Goal: Task Accomplishment & Management: Manage account settings

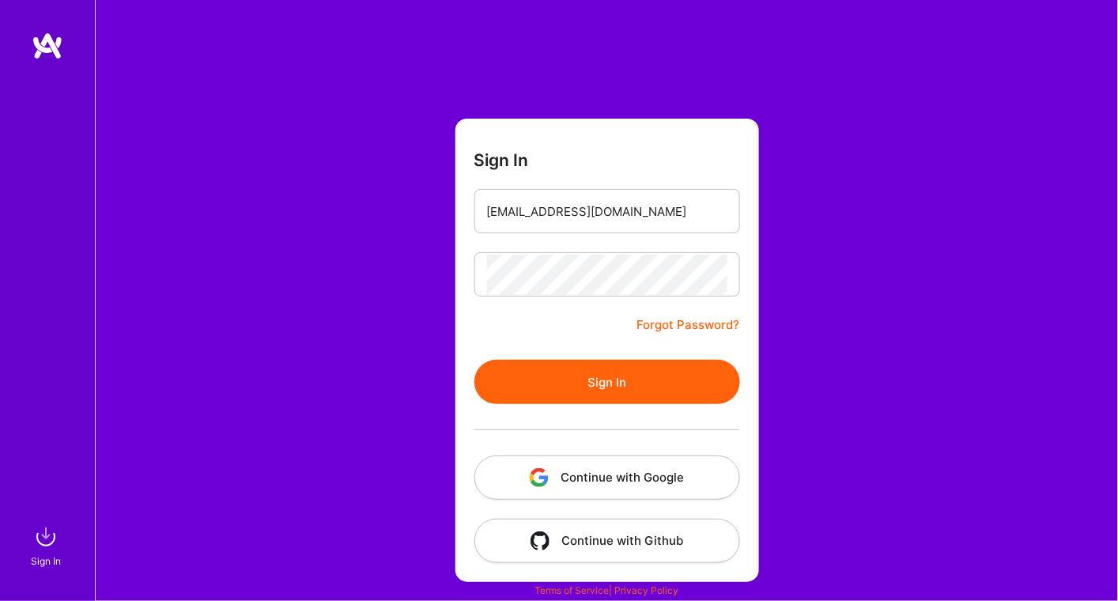
click at [622, 381] on button "Sign In" at bounding box center [607, 382] width 266 height 44
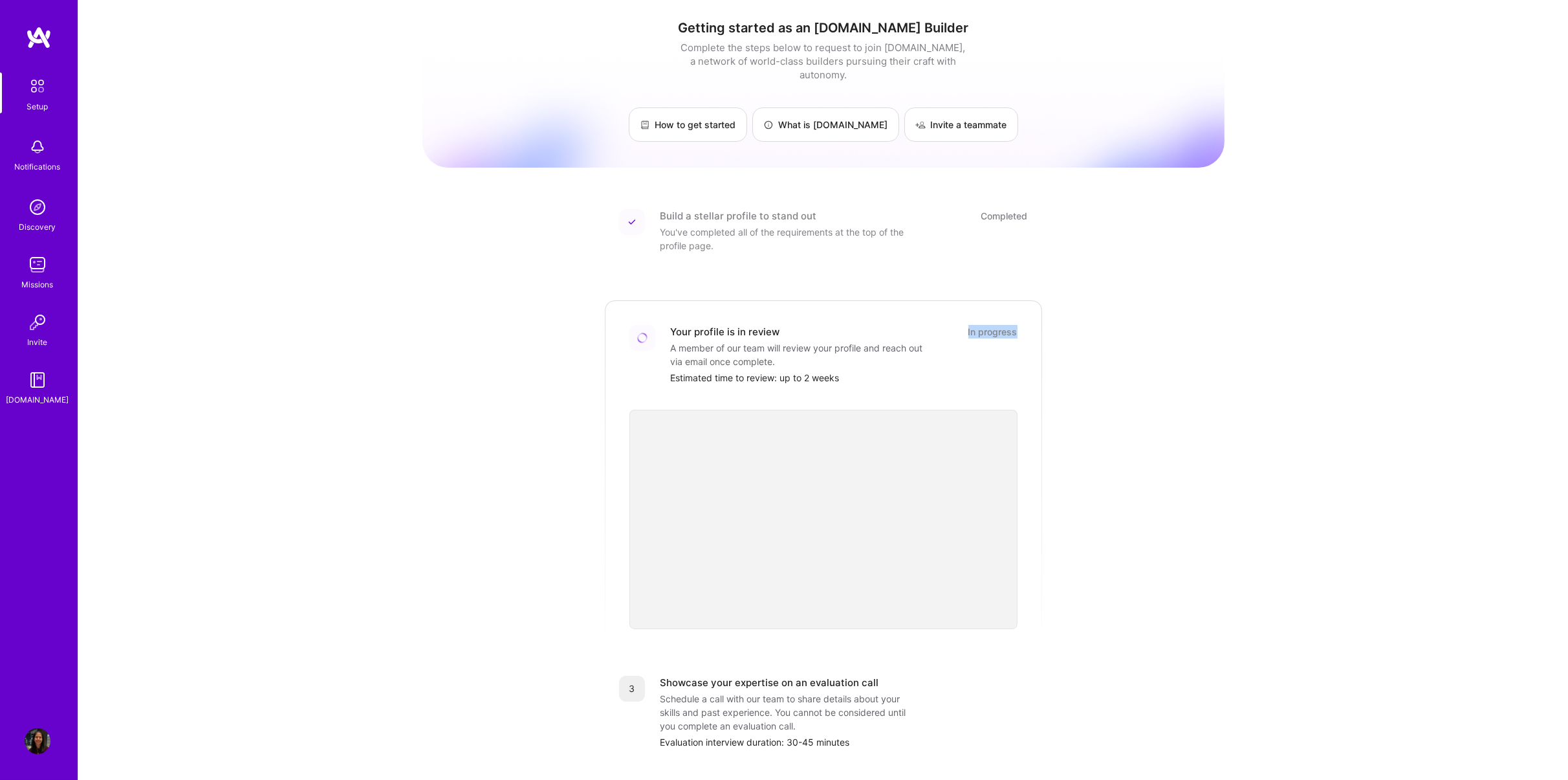
drag, startPoint x: 969, startPoint y: 317, endPoint x: 1018, endPoint y: 321, distance: 49.2
click at [914, 321] on div "Your profile is in review In progress A member of our team will review your pro…" at bounding box center [824, 463] width 440 height 330
click at [40, 101] on div "Setup" at bounding box center [38, 106] width 21 height 14
click at [28, 162] on div "Notifications" at bounding box center [38, 166] width 46 height 14
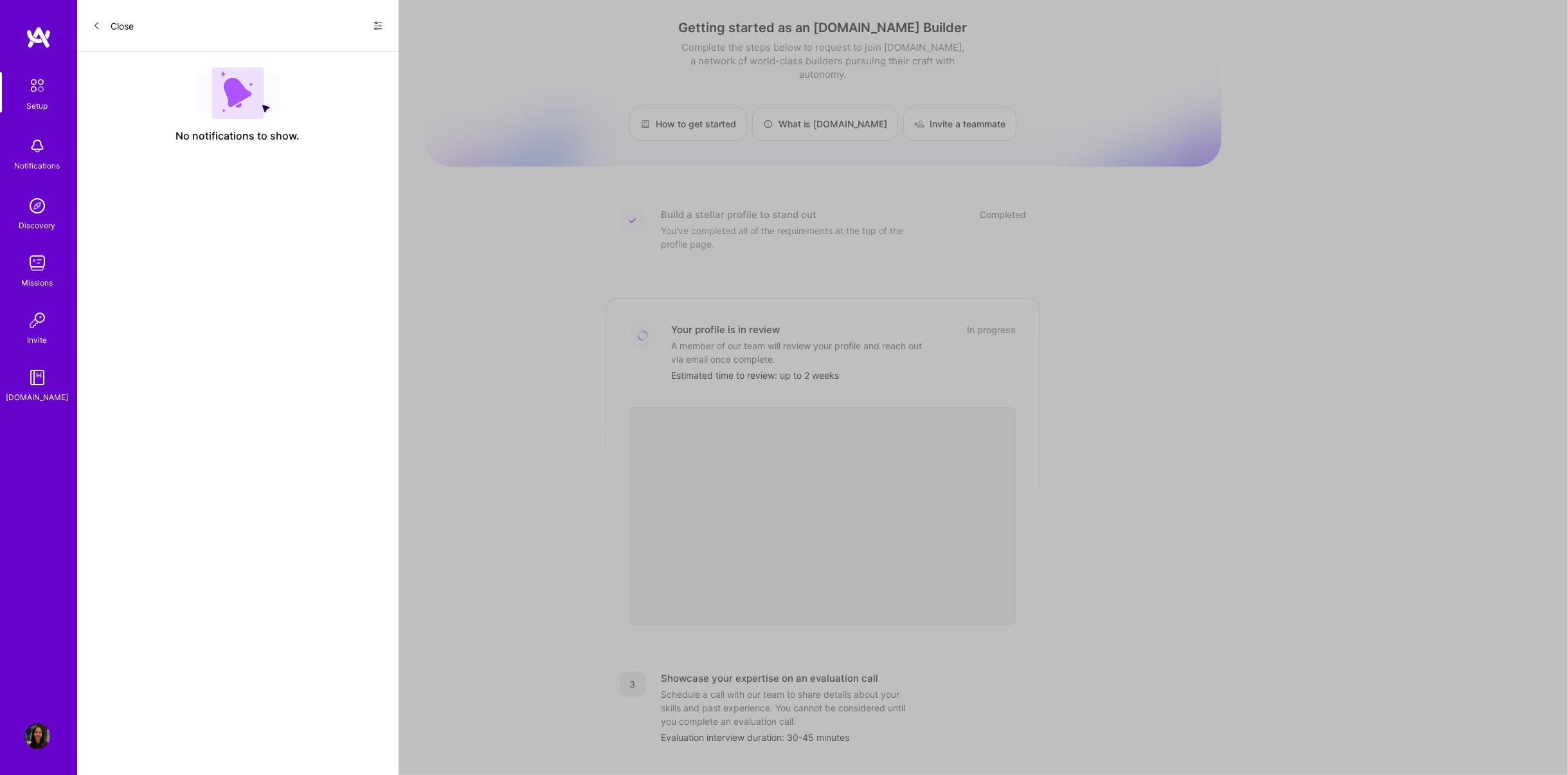
click at [32, 211] on img at bounding box center [37, 206] width 26 height 26
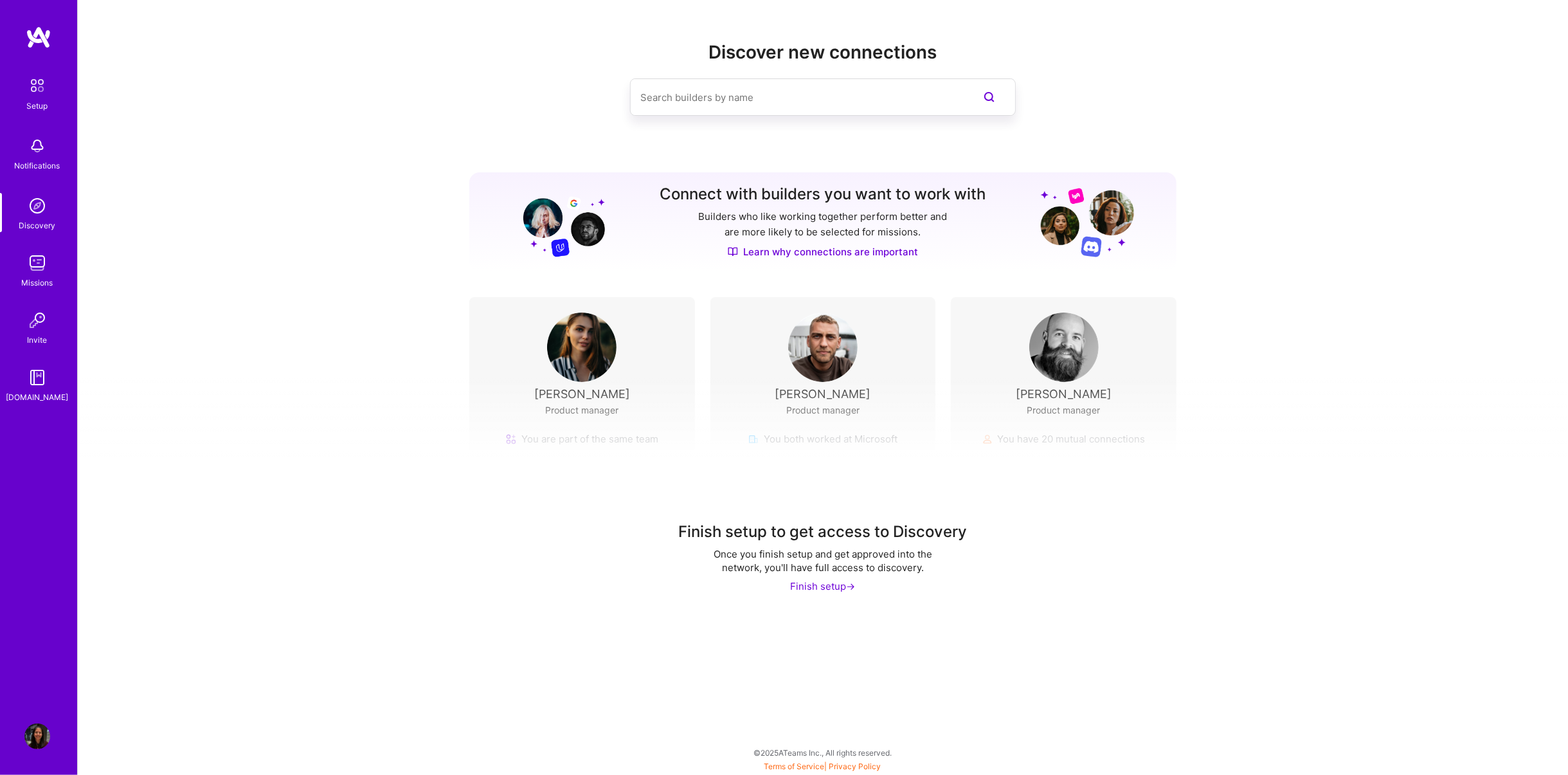
click at [35, 328] on img at bounding box center [37, 320] width 26 height 26
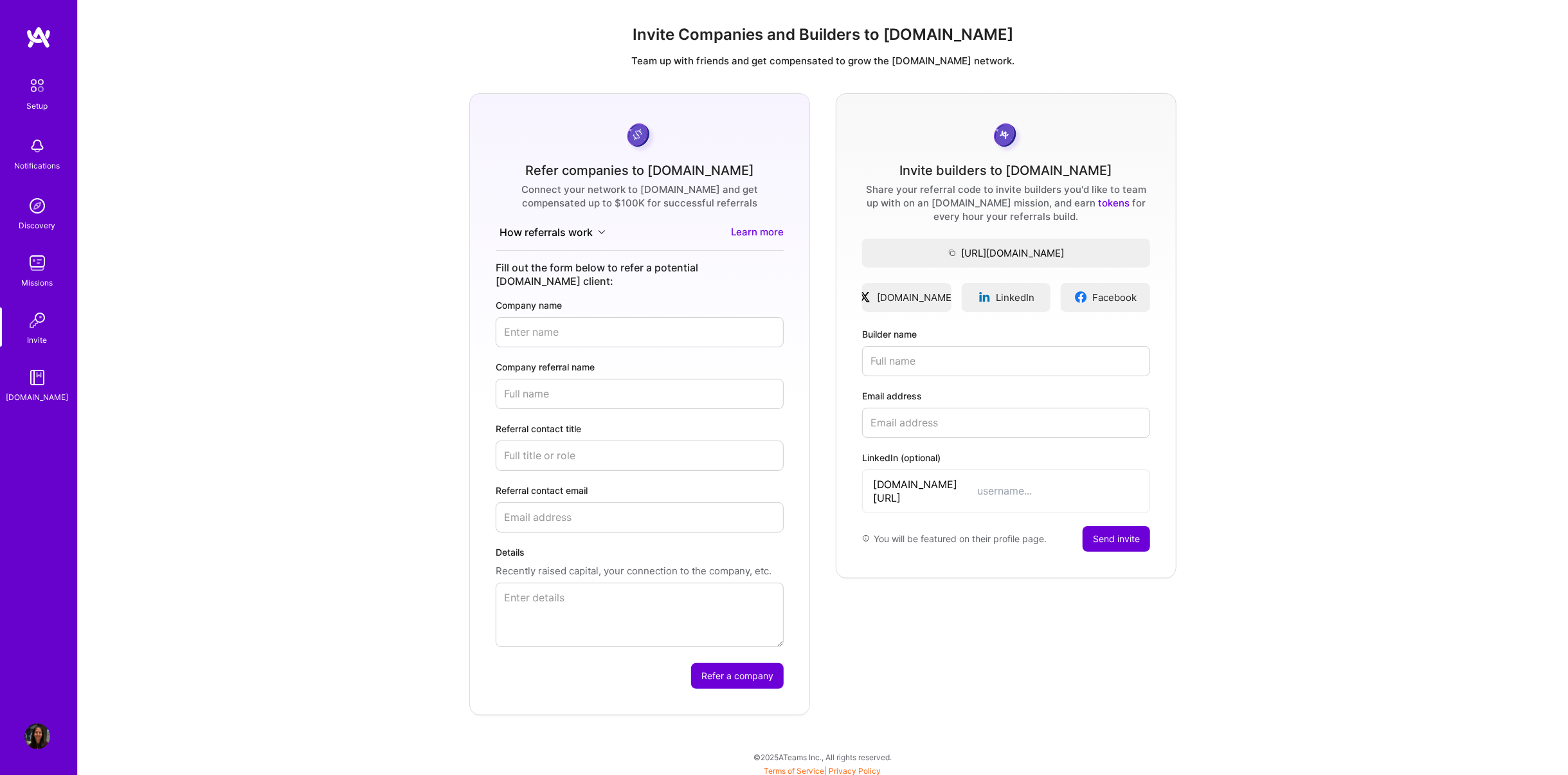
click at [37, 385] on img at bounding box center [37, 377] width 26 height 26
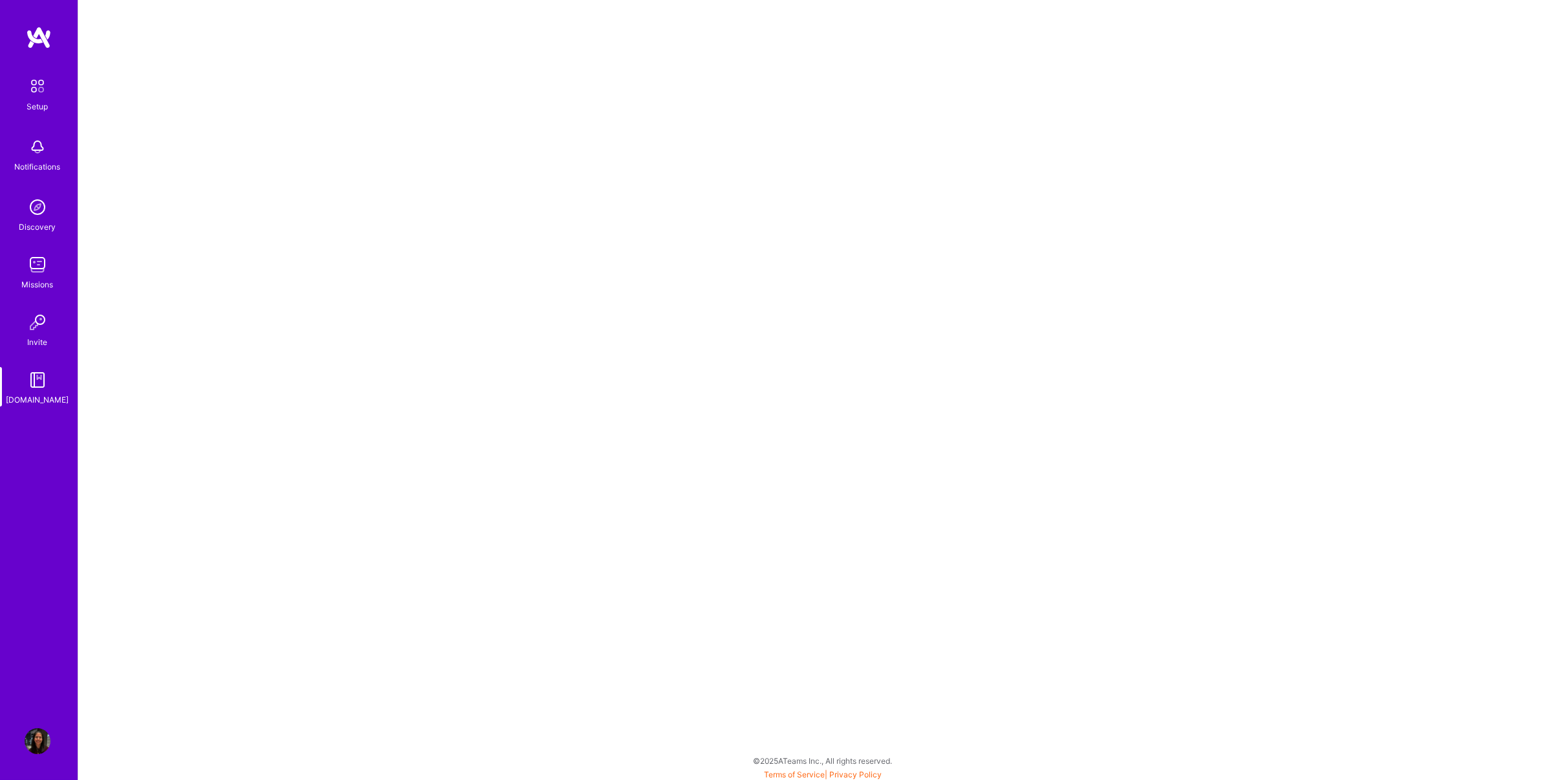
click at [40, 41] on img at bounding box center [39, 38] width 26 height 23
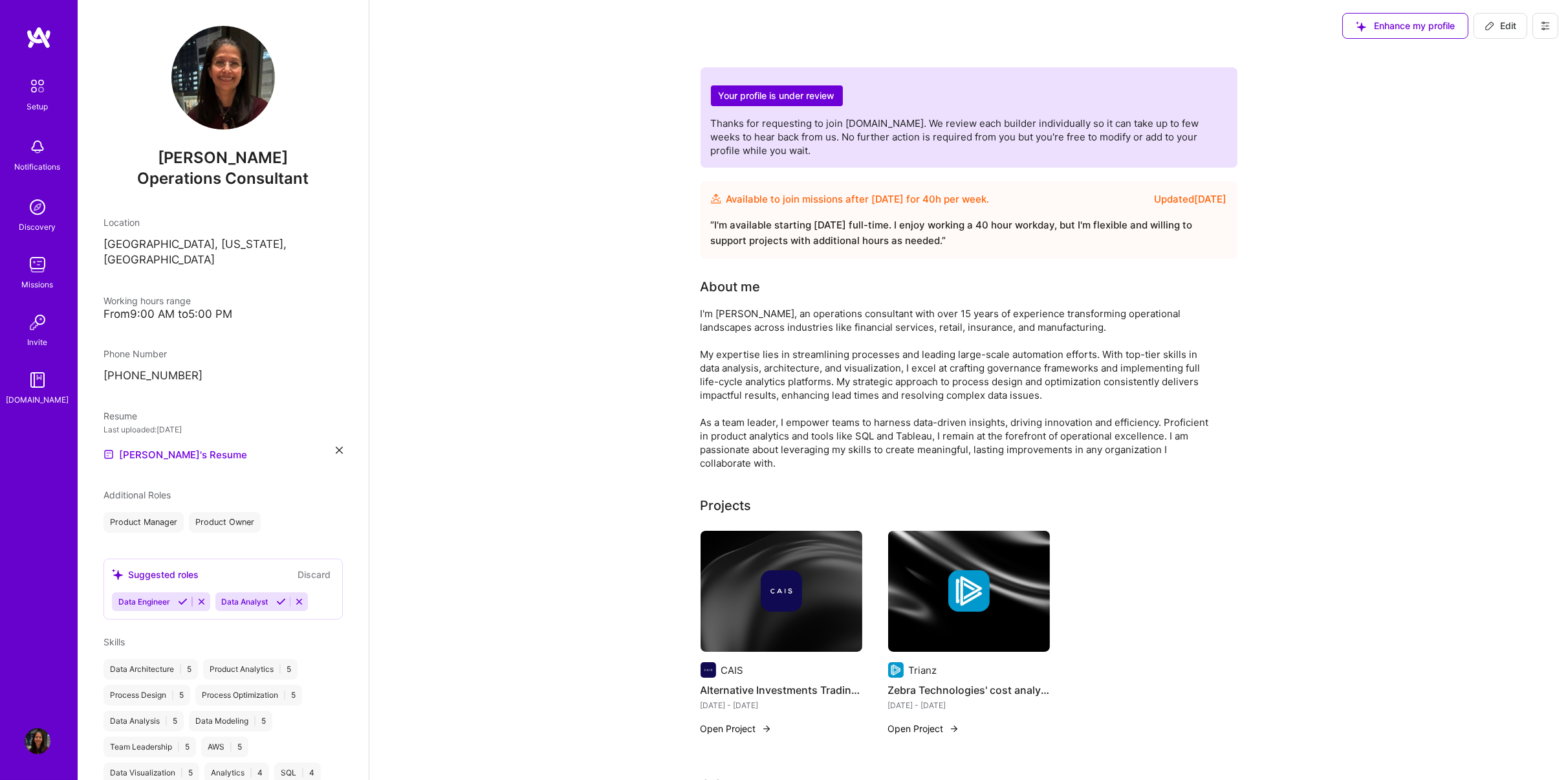
click at [914, 26] on span "Enhance my profile" at bounding box center [1404, 26] width 99 height 13
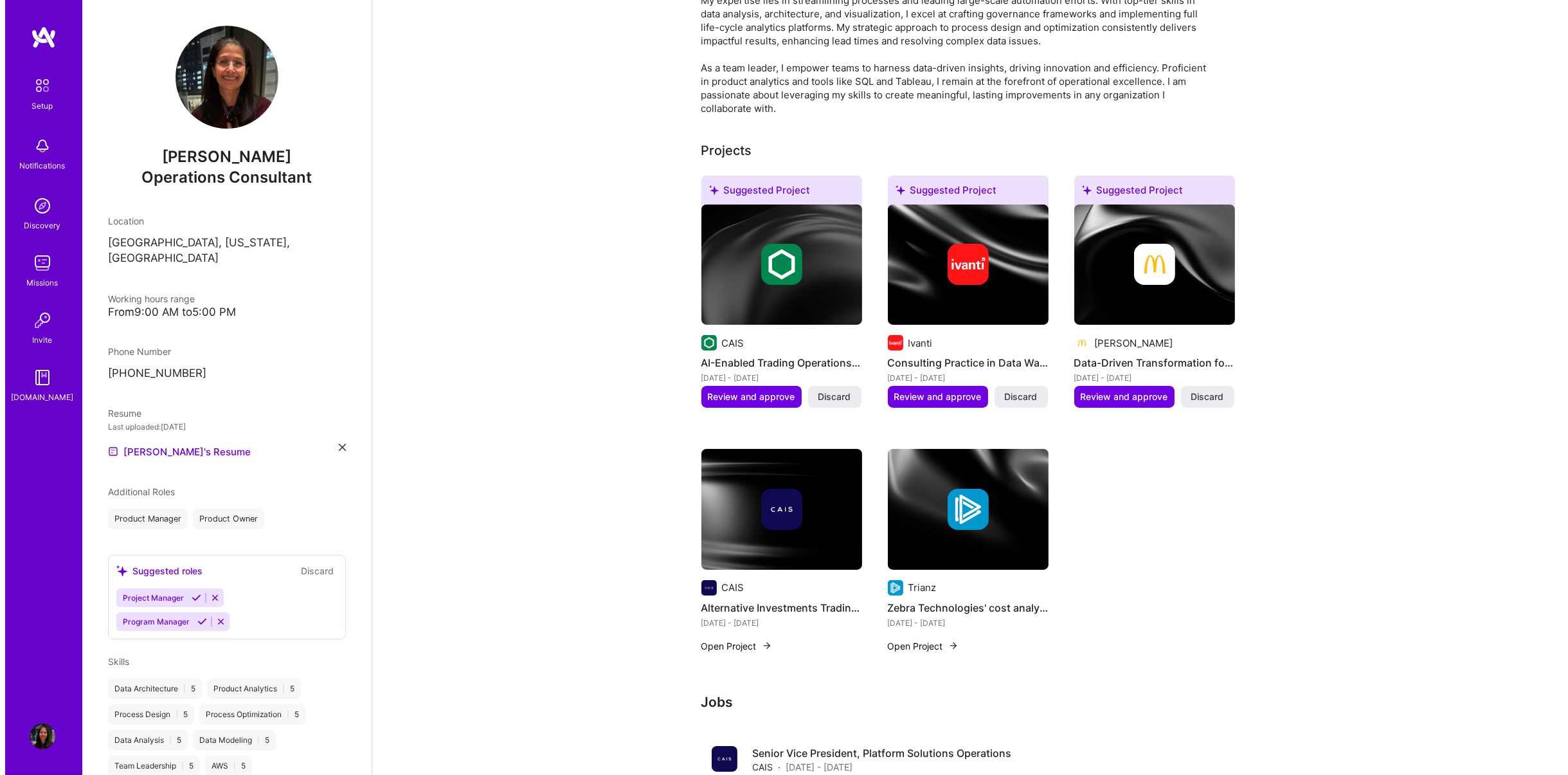
scroll to position [377, 0]
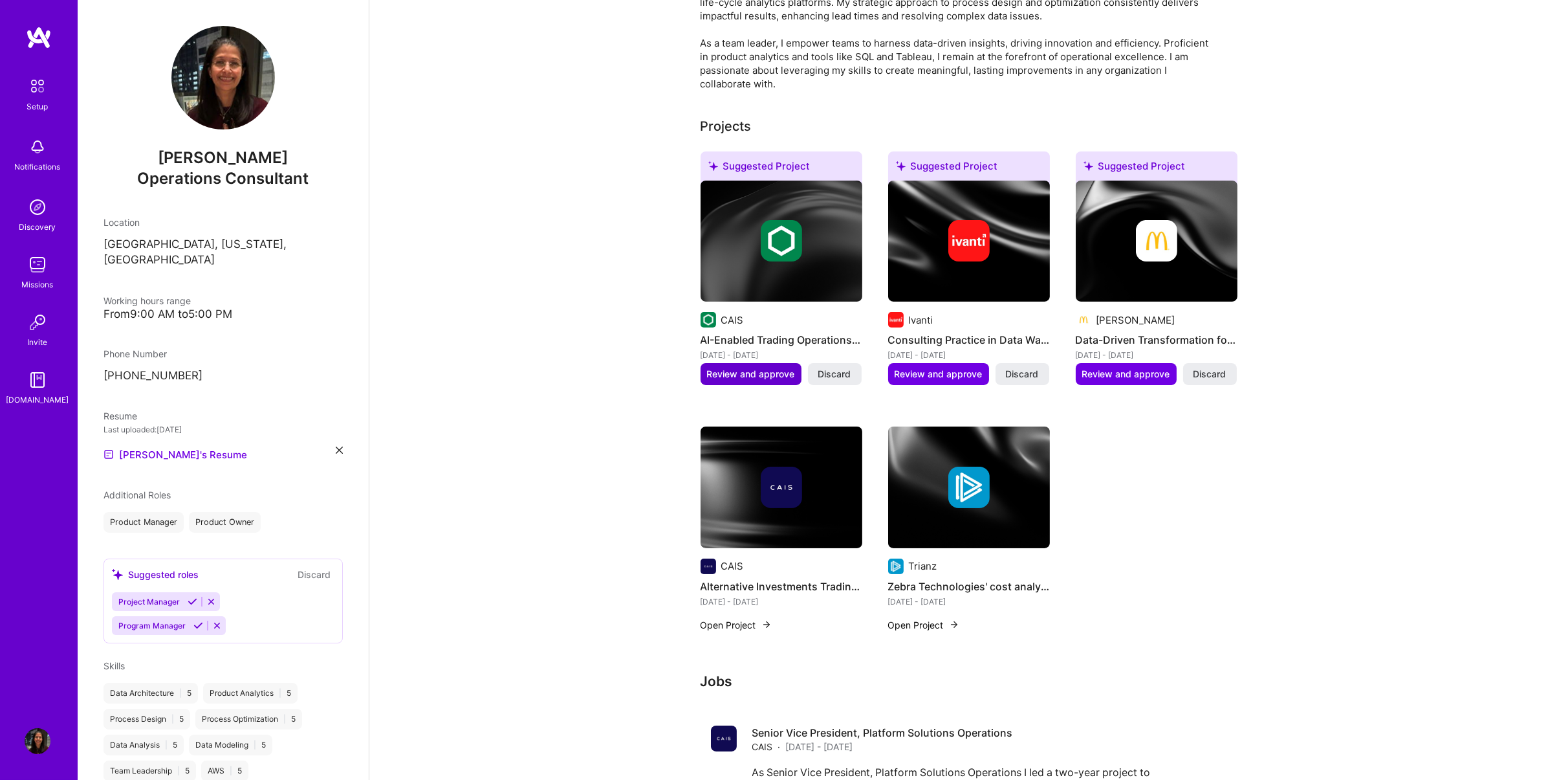
click at [765, 375] on span "Review and approve" at bounding box center [751, 374] width 88 height 13
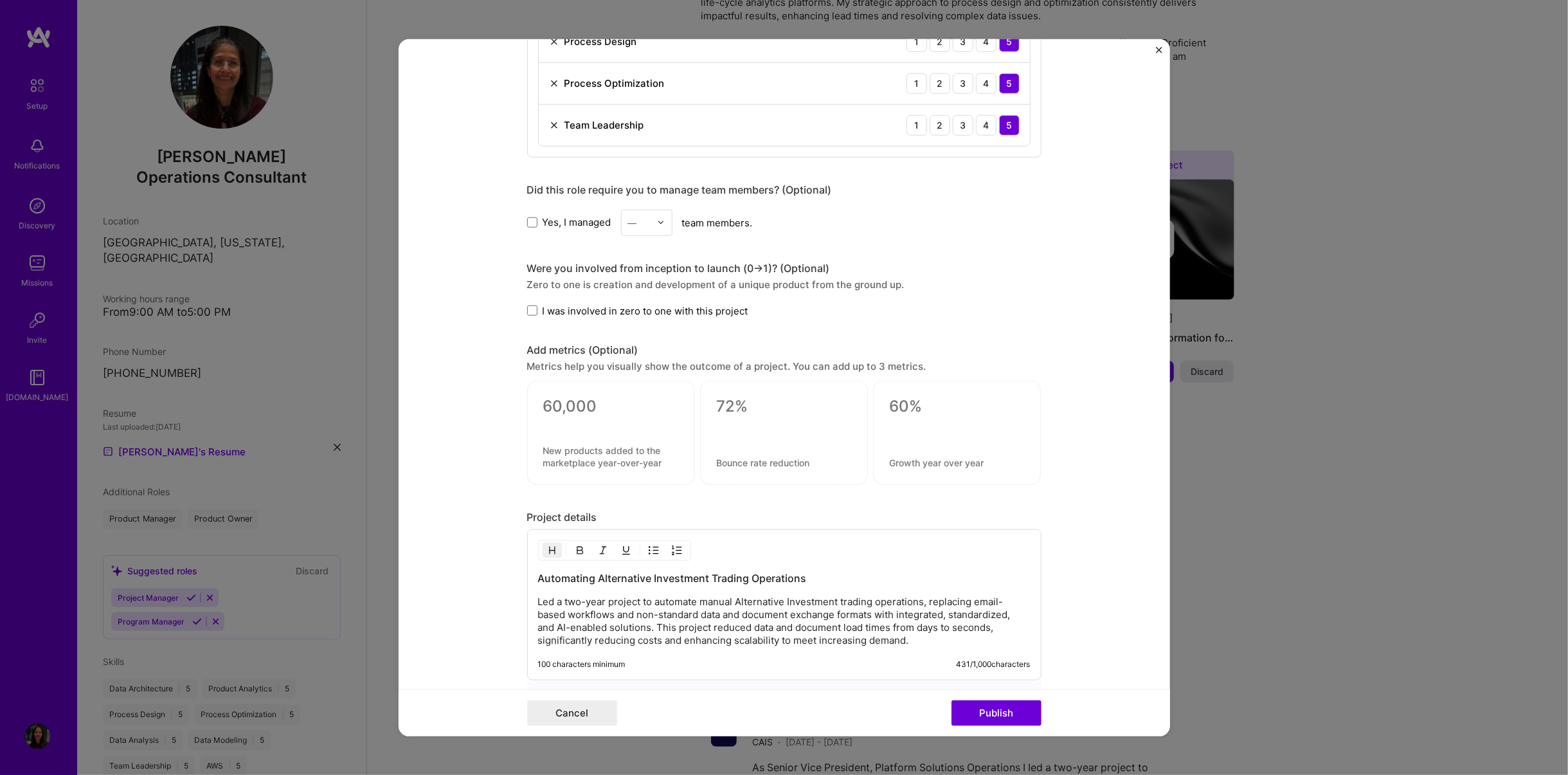
scroll to position [928, 0]
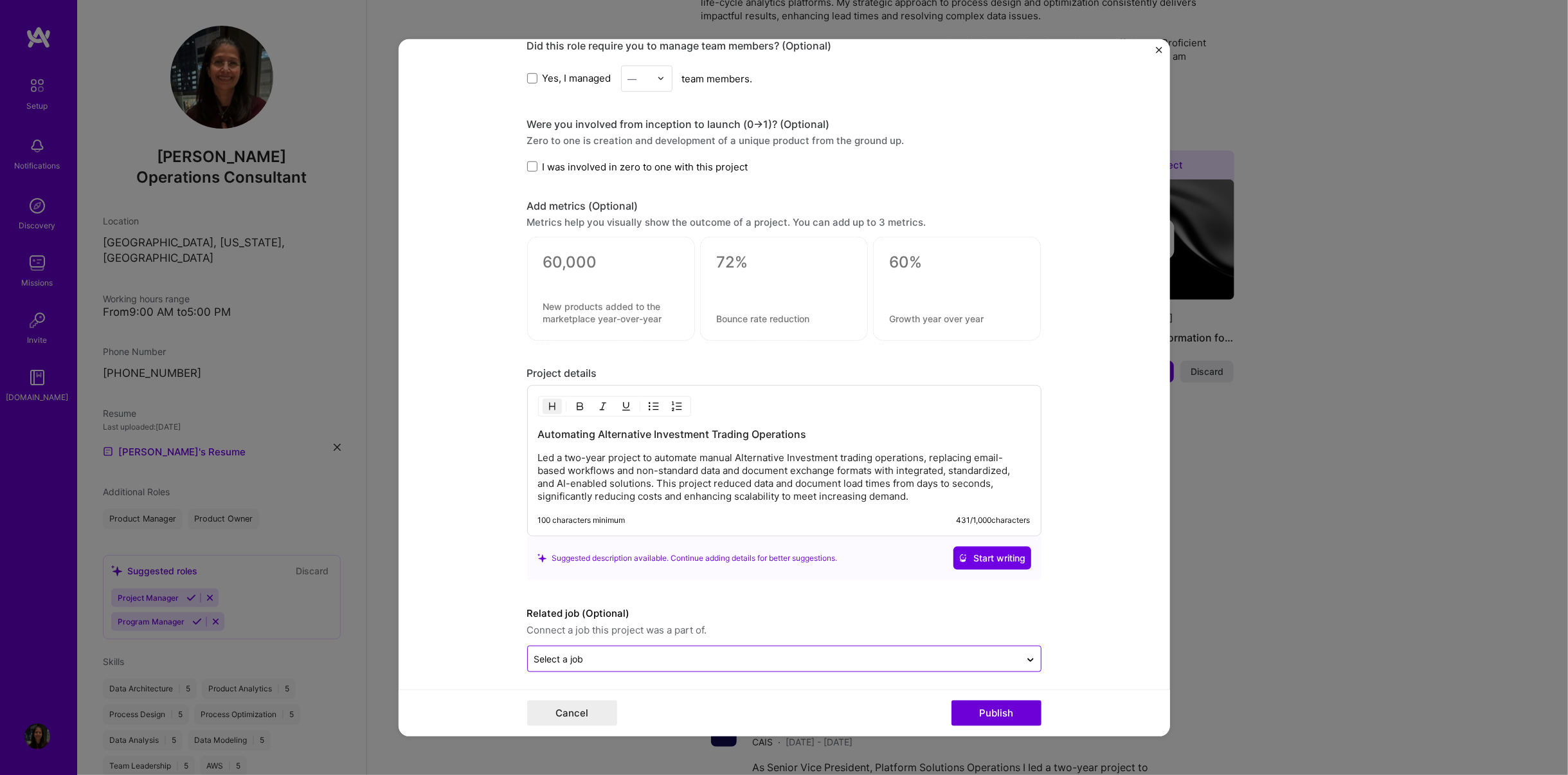
click at [908, 488] on input "text" at bounding box center [774, 659] width 480 height 14
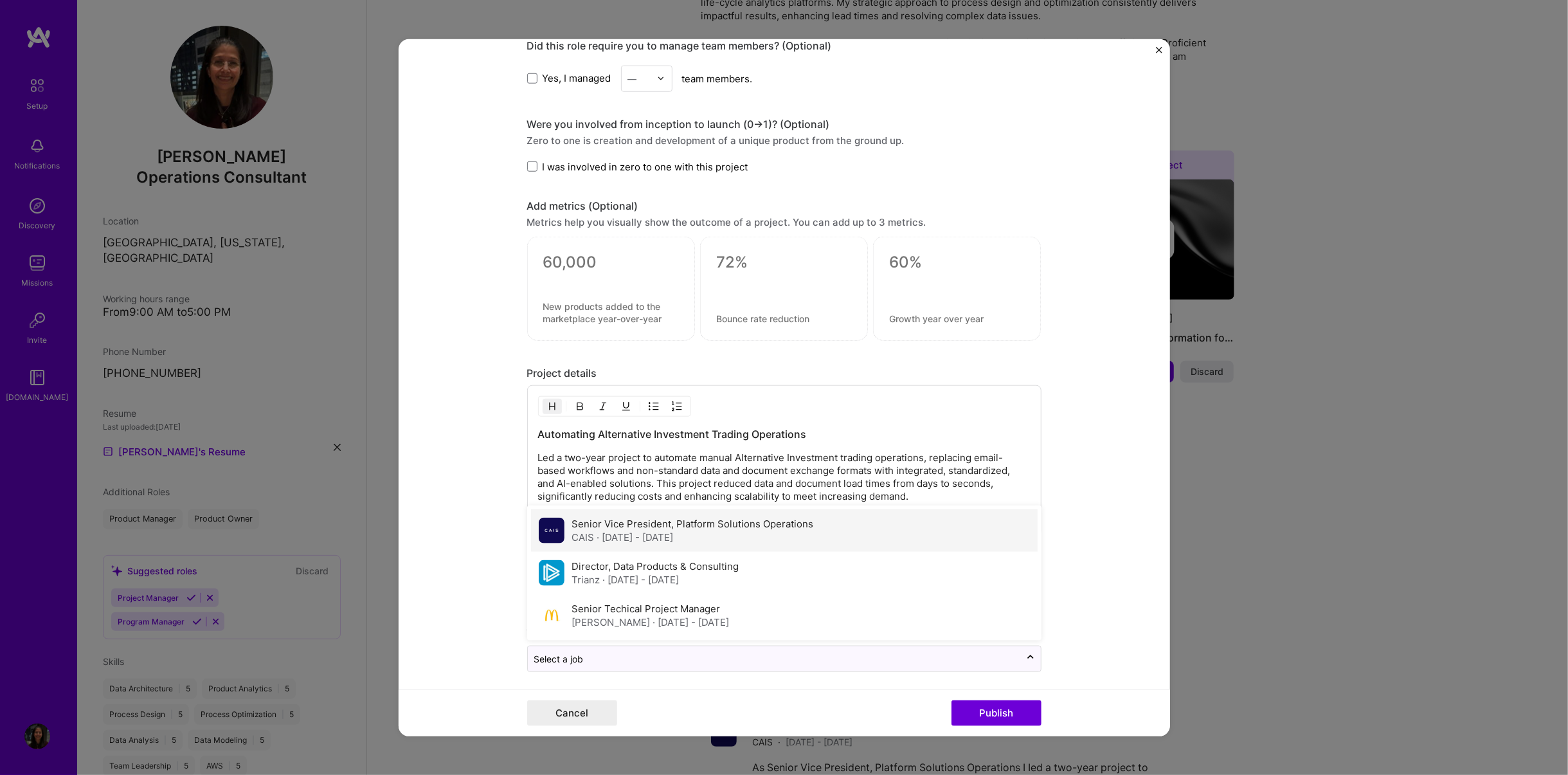
click at [693, 488] on div "CAIS · [DATE] - [DATE]" at bounding box center [693, 537] width 241 height 14
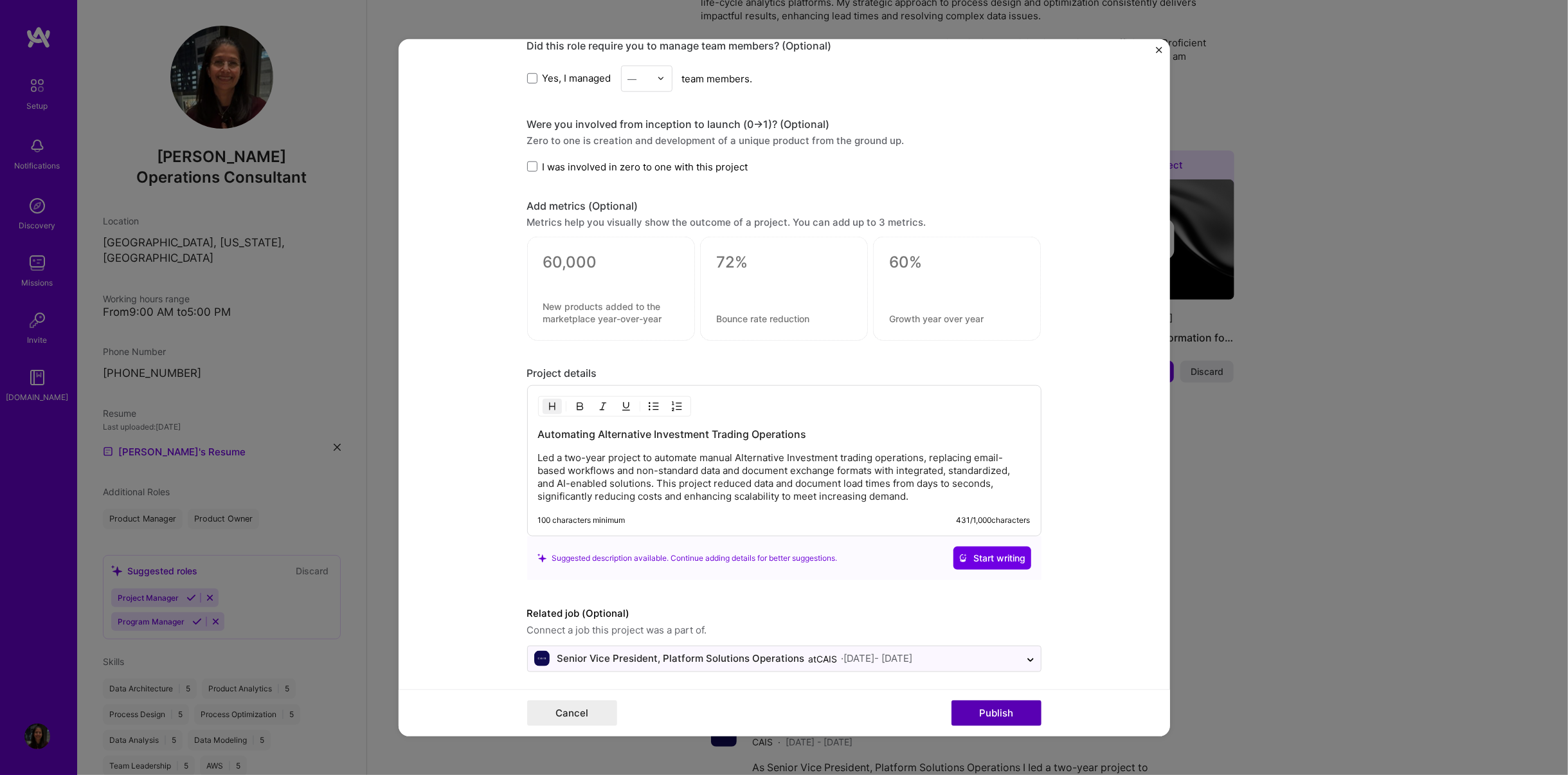
click at [908, 488] on button "Publish" at bounding box center [996, 713] width 90 height 26
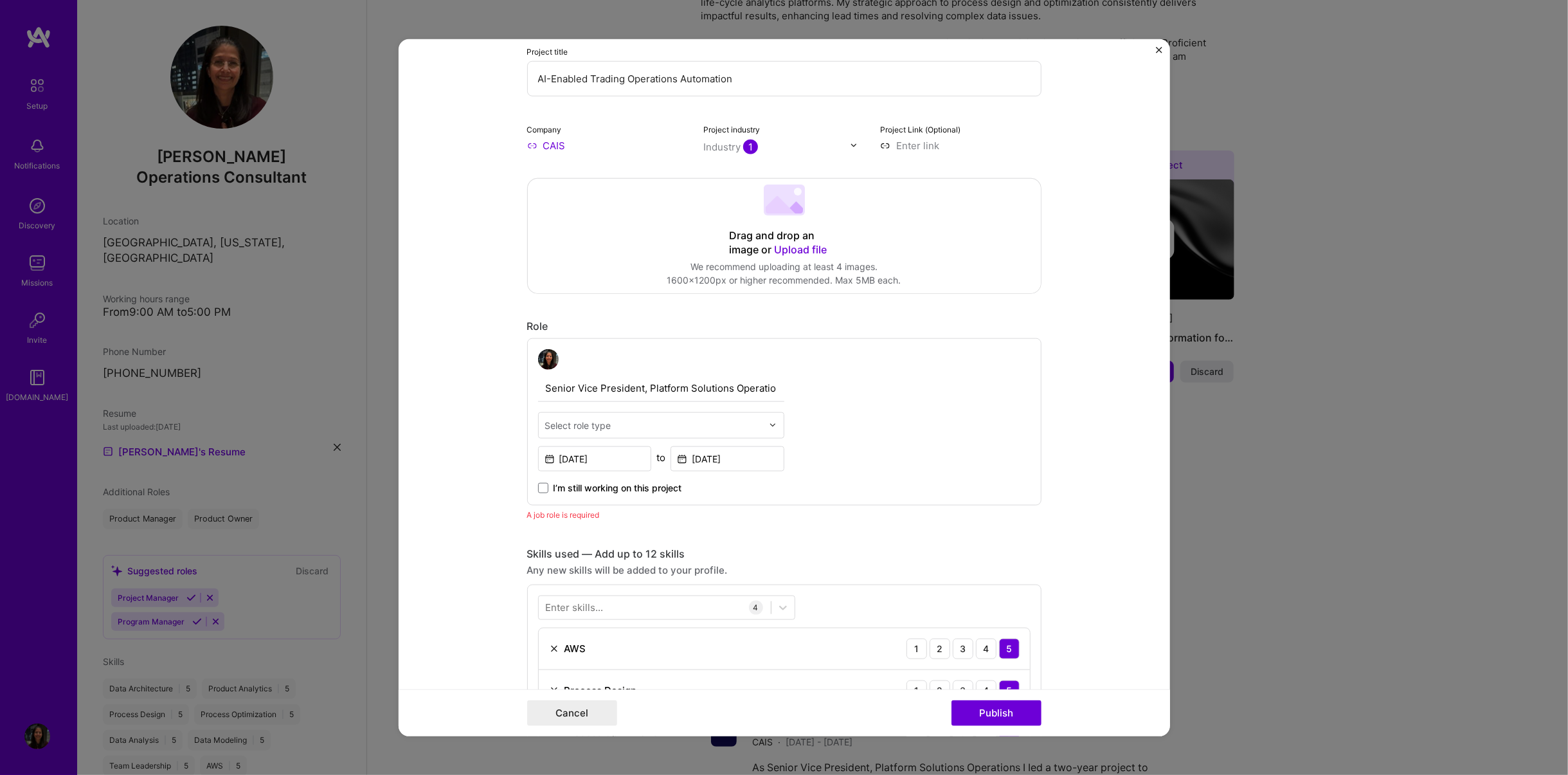
scroll to position [135, 0]
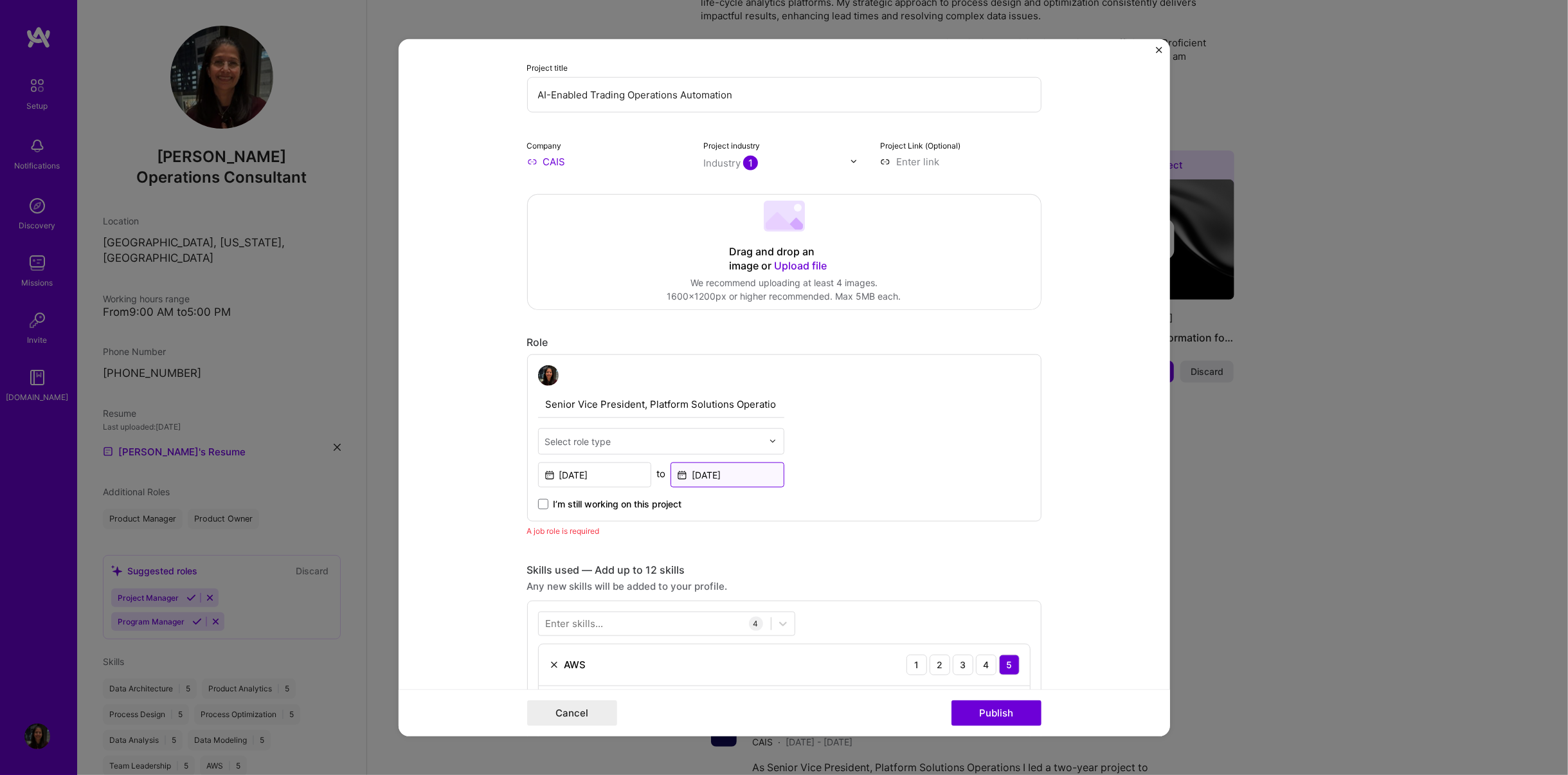
click at [756, 474] on input "[DATE]" at bounding box center [728, 474] width 114 height 25
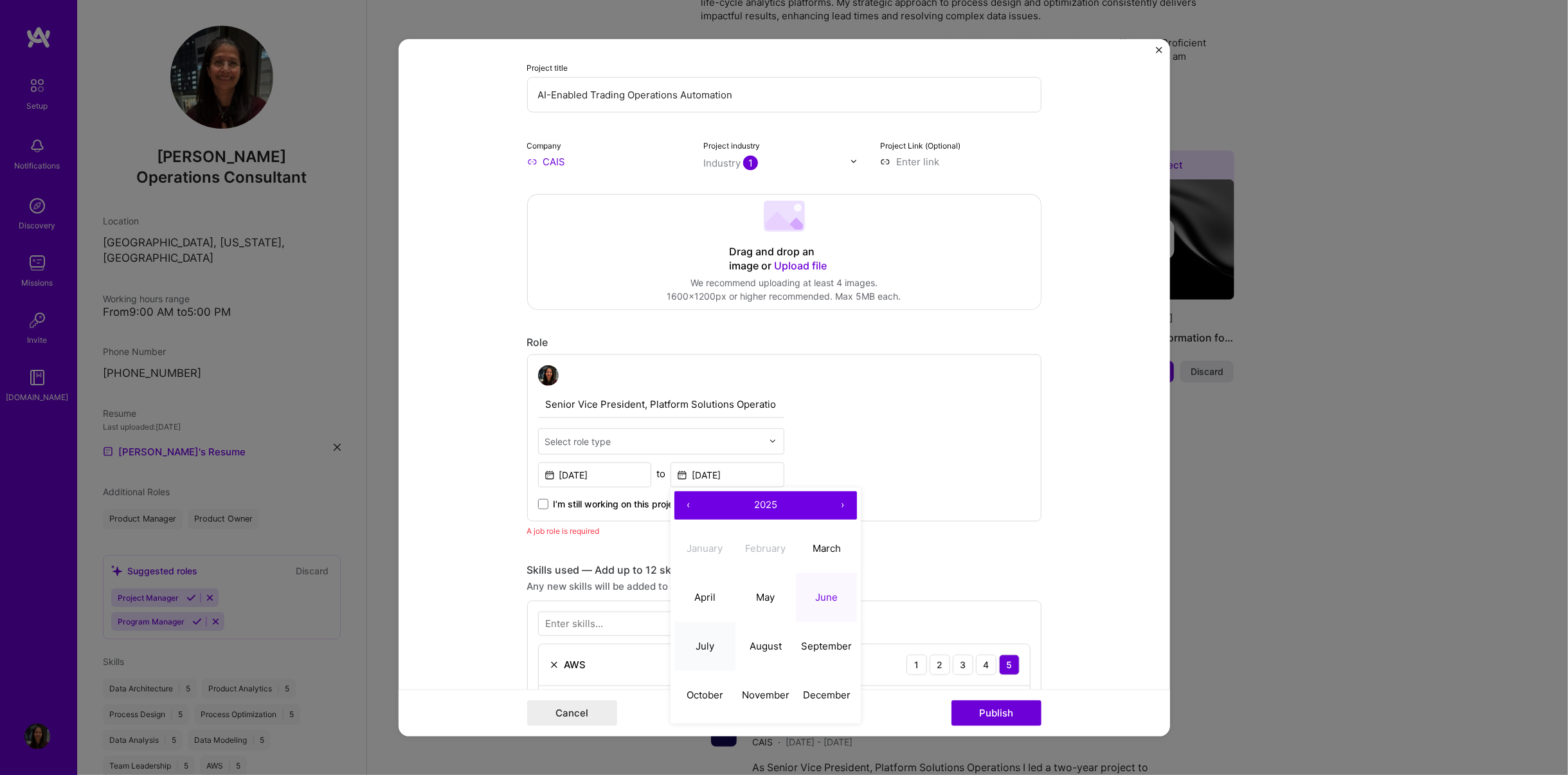
click at [704, 488] on abbr "July" at bounding box center [705, 646] width 19 height 12
type input "[DATE]"
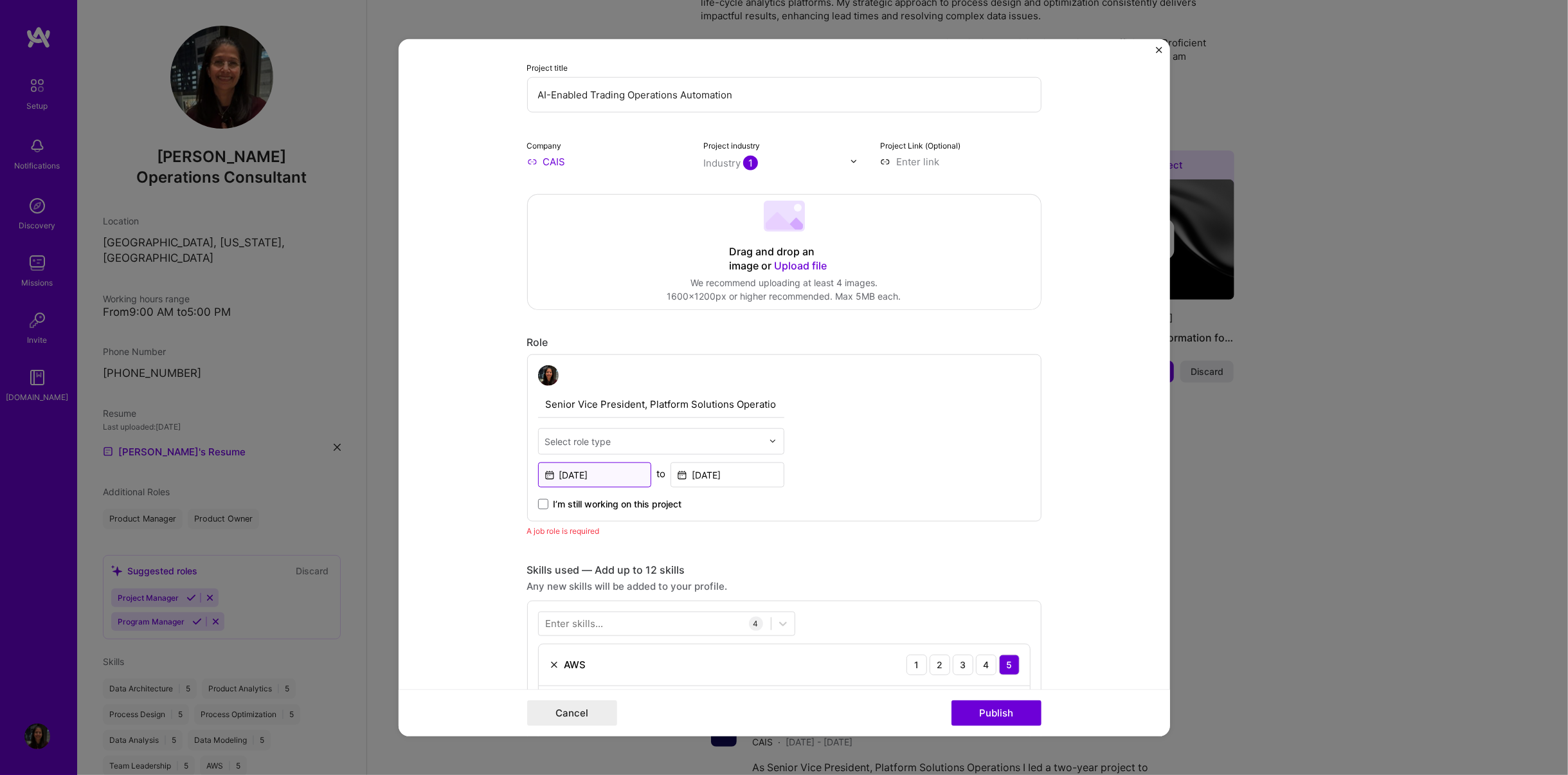
click at [597, 475] on input "[DATE]" at bounding box center [595, 474] width 114 height 25
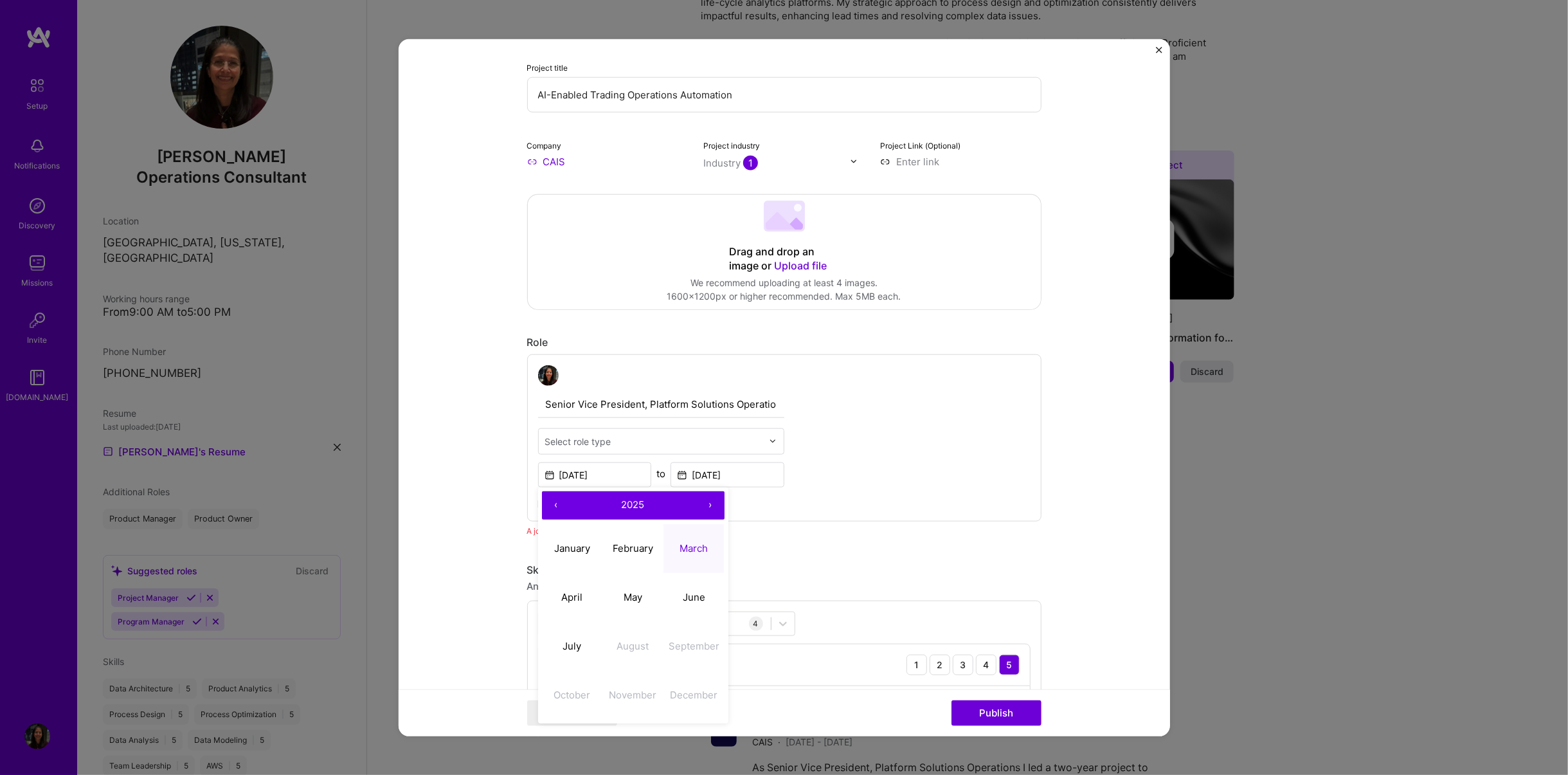
click at [613, 434] on input "text" at bounding box center [654, 441] width 217 height 14
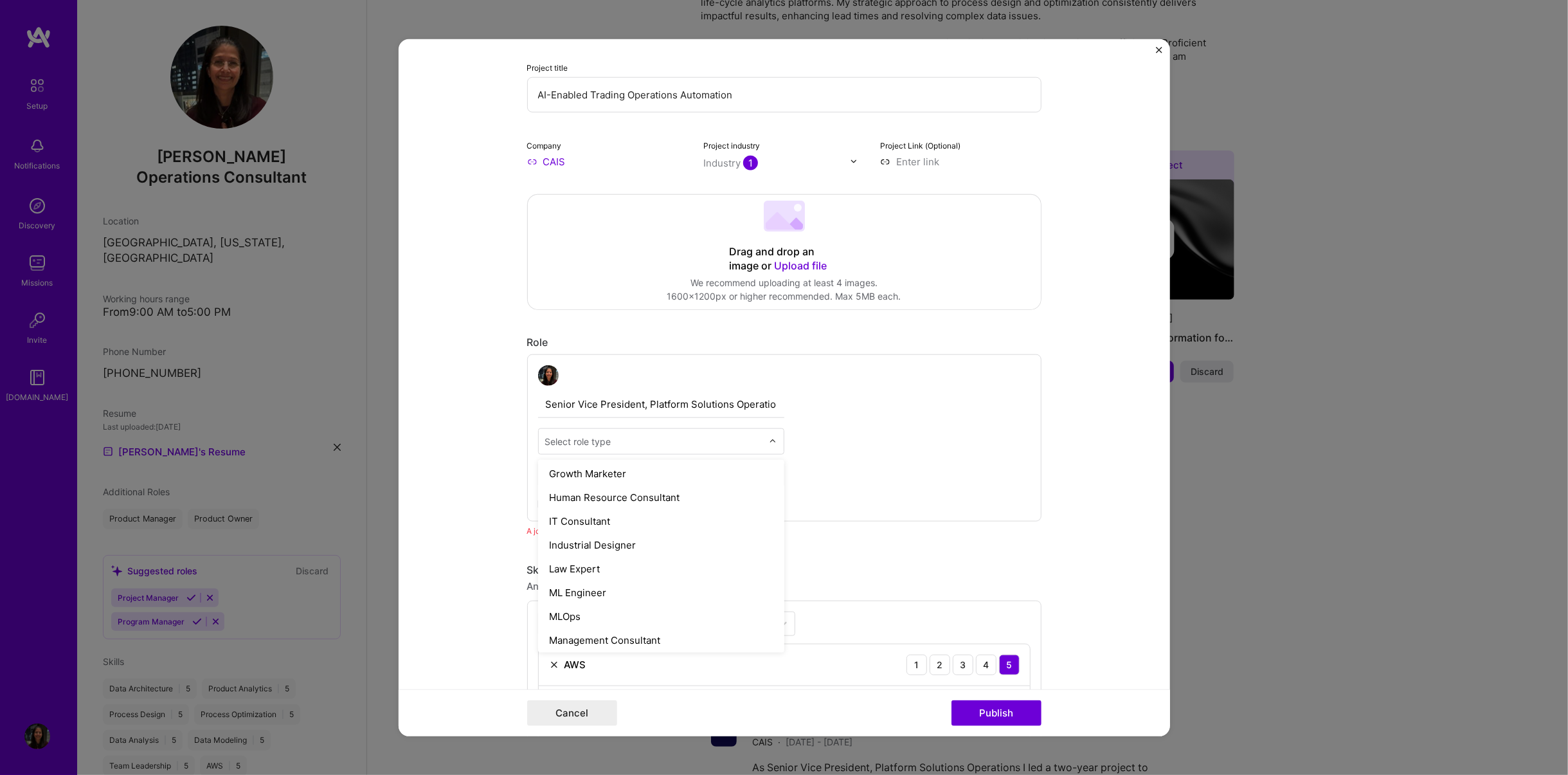
scroll to position [1031, 0]
click at [633, 488] on div "Operations Consultant" at bounding box center [661, 585] width 238 height 24
click at [646, 442] on input "text" at bounding box center [654, 441] width 217 height 14
type input "D"
click at [891, 430] on div "Senior Vice President, Platform Solutions Operations Operations Consultant [DAT…" at bounding box center [784, 438] width 515 height 168
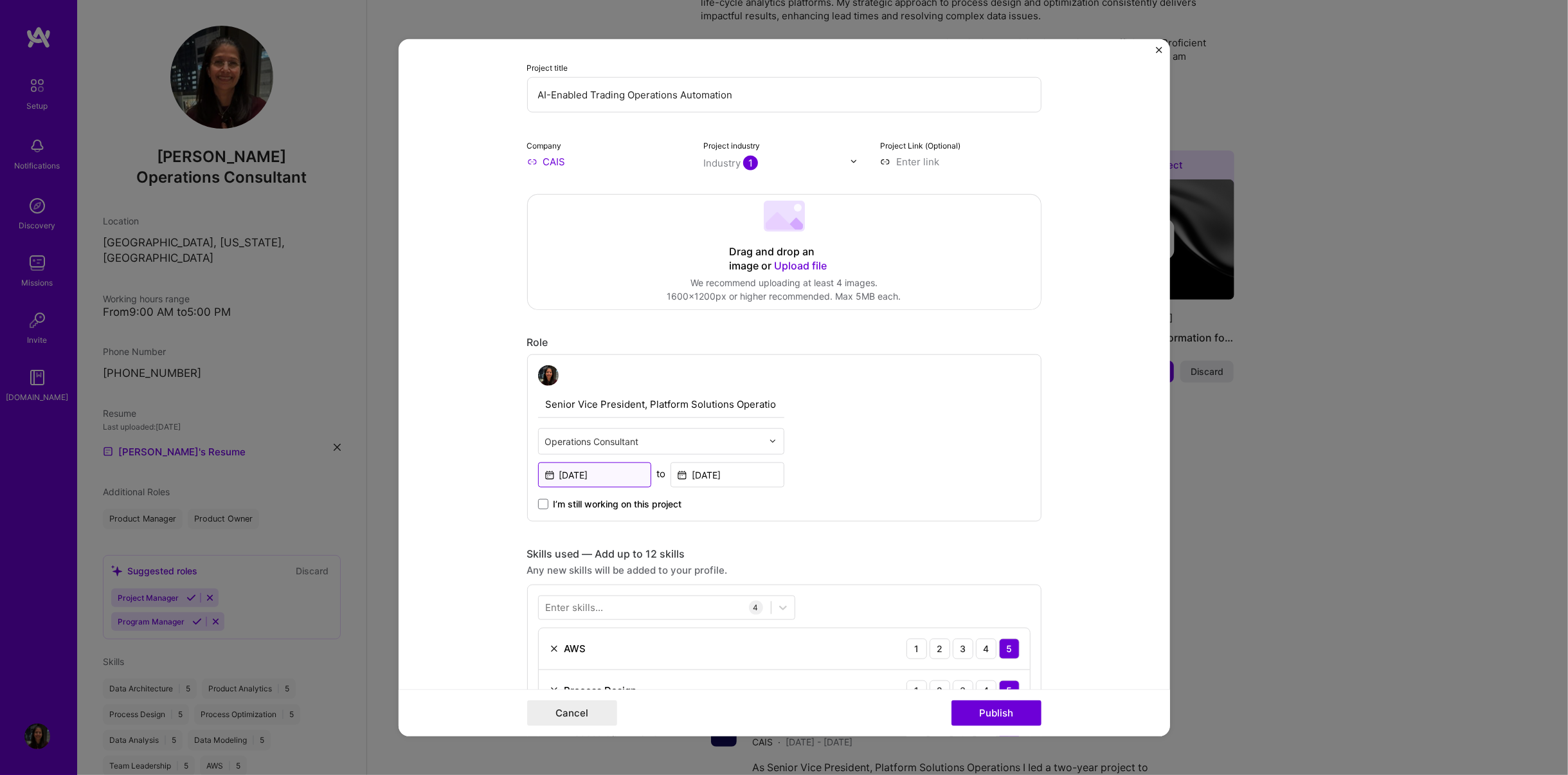
click at [601, 472] on input "[DATE]" at bounding box center [595, 474] width 114 height 25
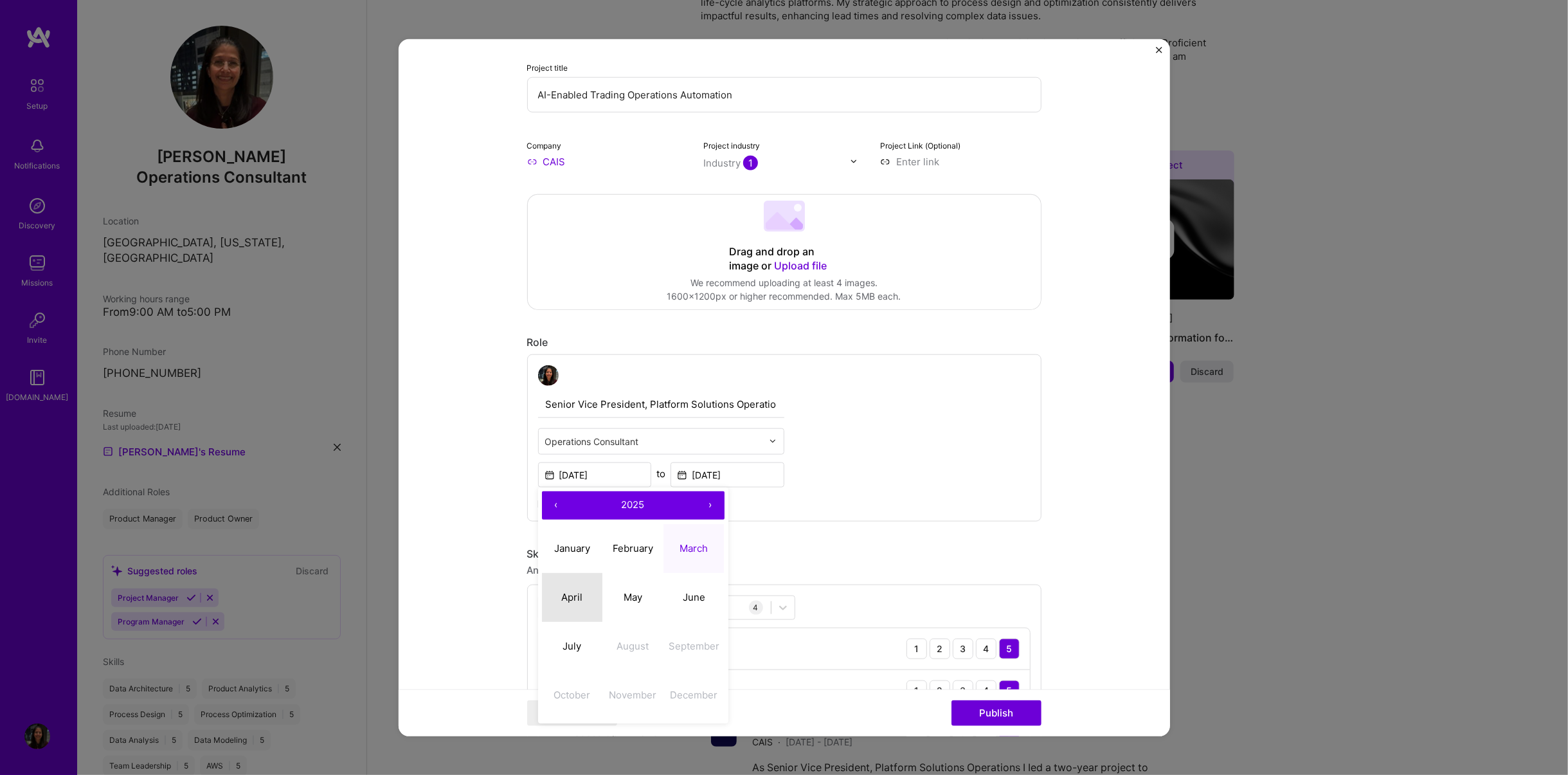
drag, startPoint x: 569, startPoint y: 595, endPoint x: 587, endPoint y: 549, distance: 49.4
click at [569, 488] on abbr "April" at bounding box center [571, 597] width 21 height 12
type input "[DATE]"
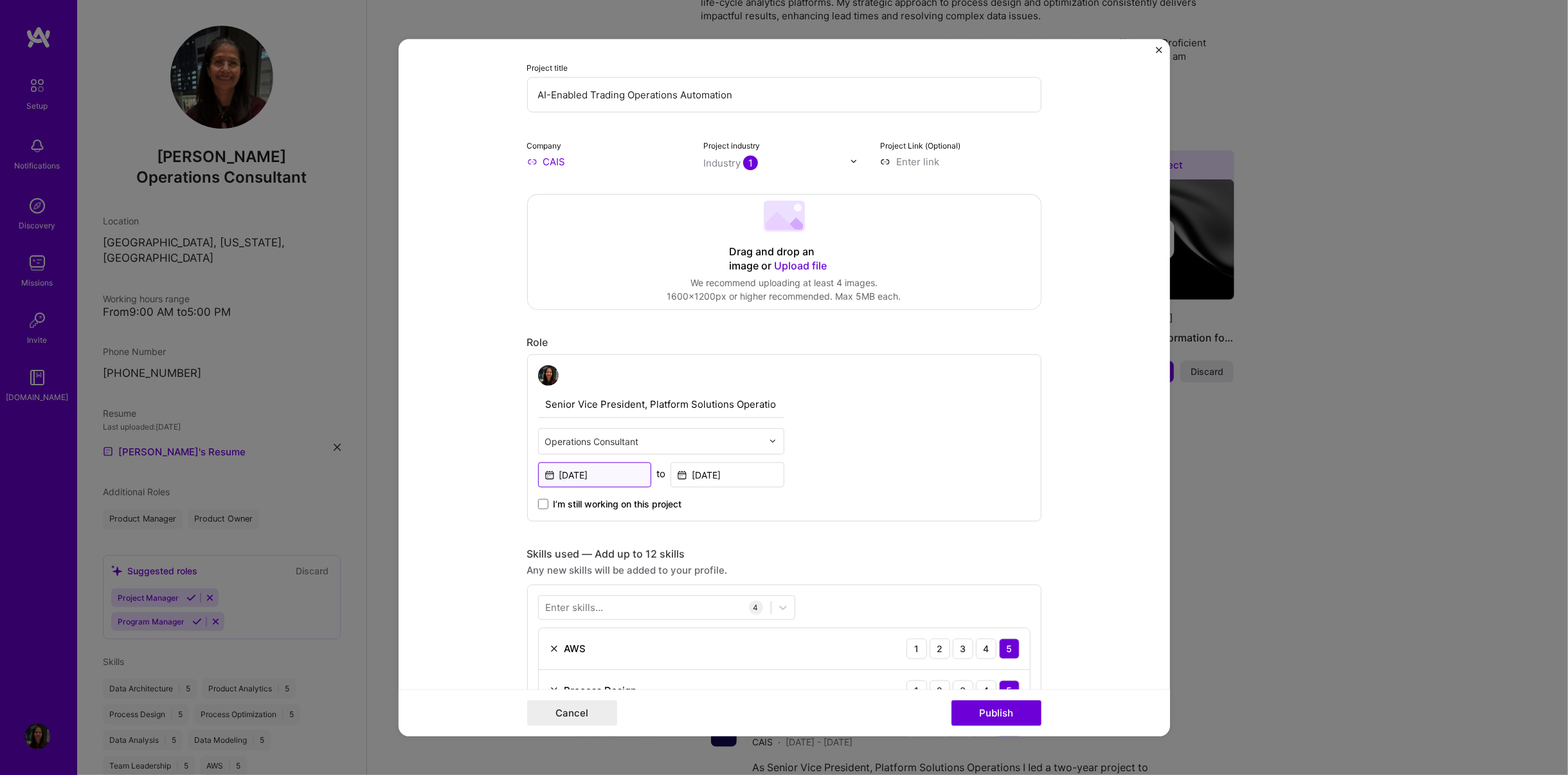
click at [607, 472] on input "[DATE]" at bounding box center [595, 474] width 114 height 25
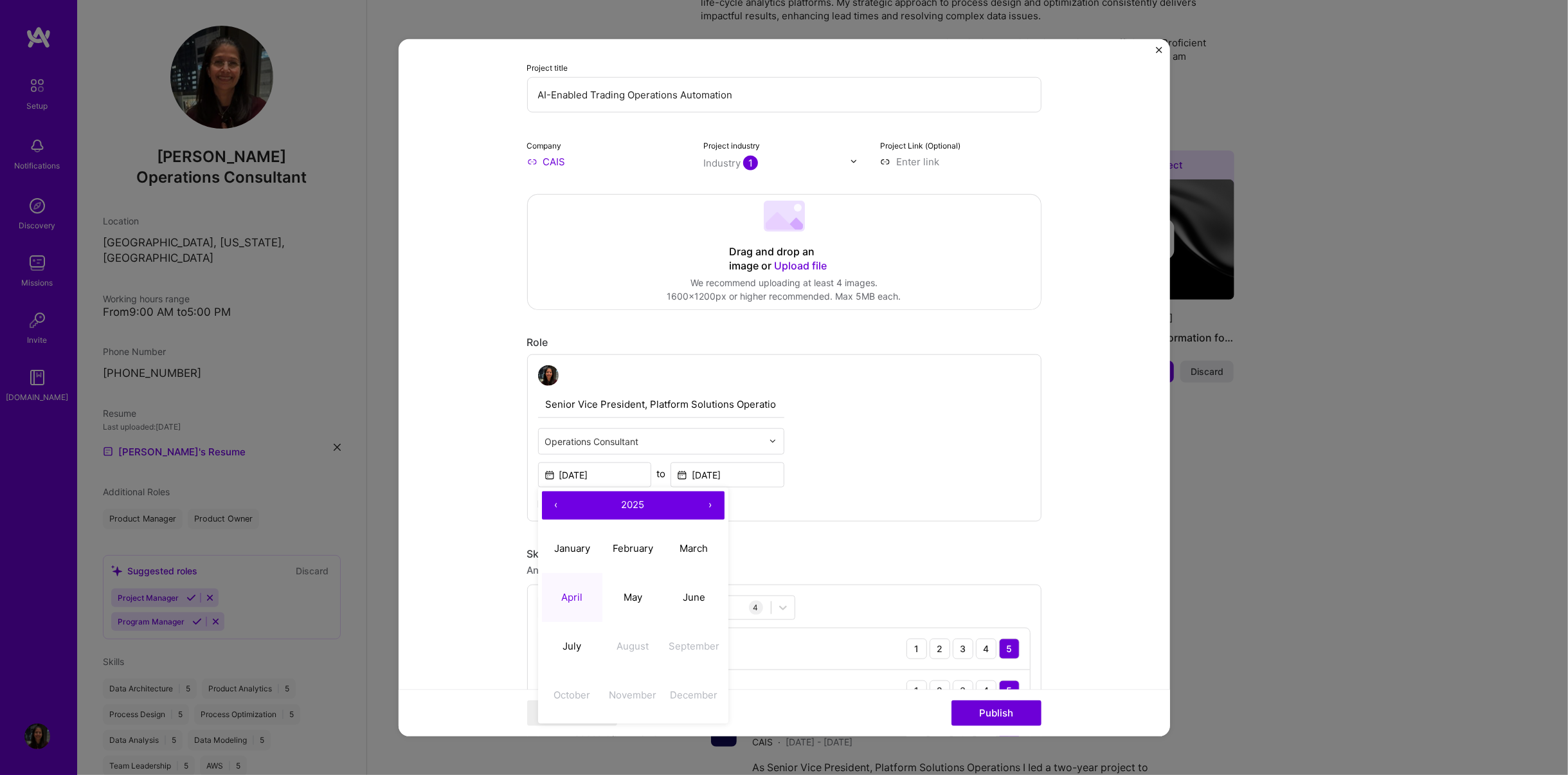
click at [545, 488] on button "‹" at bounding box center [556, 504] width 28 height 28
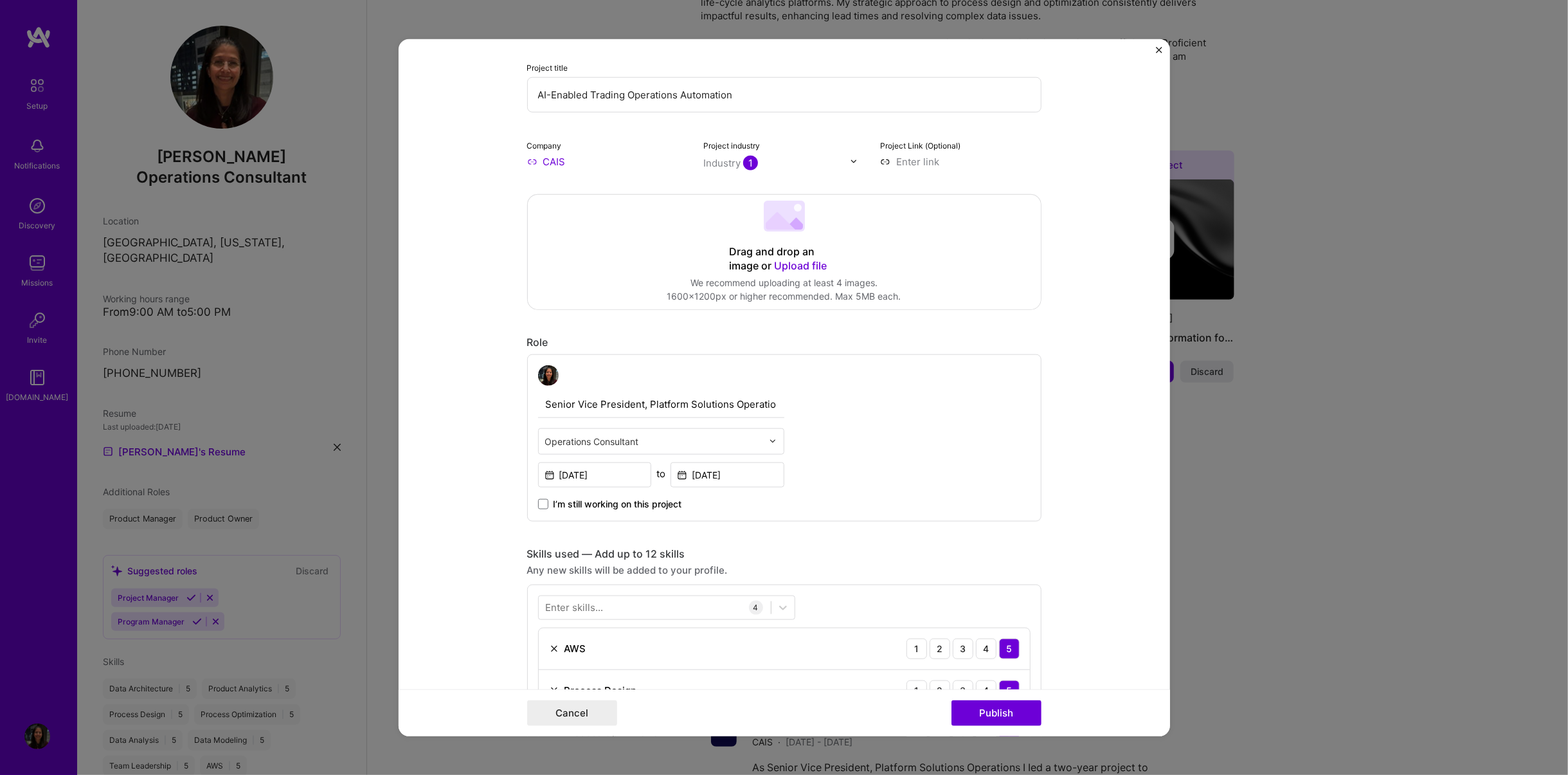
click at [908, 481] on div "Senior Vice President, Platform Solutions Operations Operations Consultant [DAT…" at bounding box center [784, 438] width 515 height 168
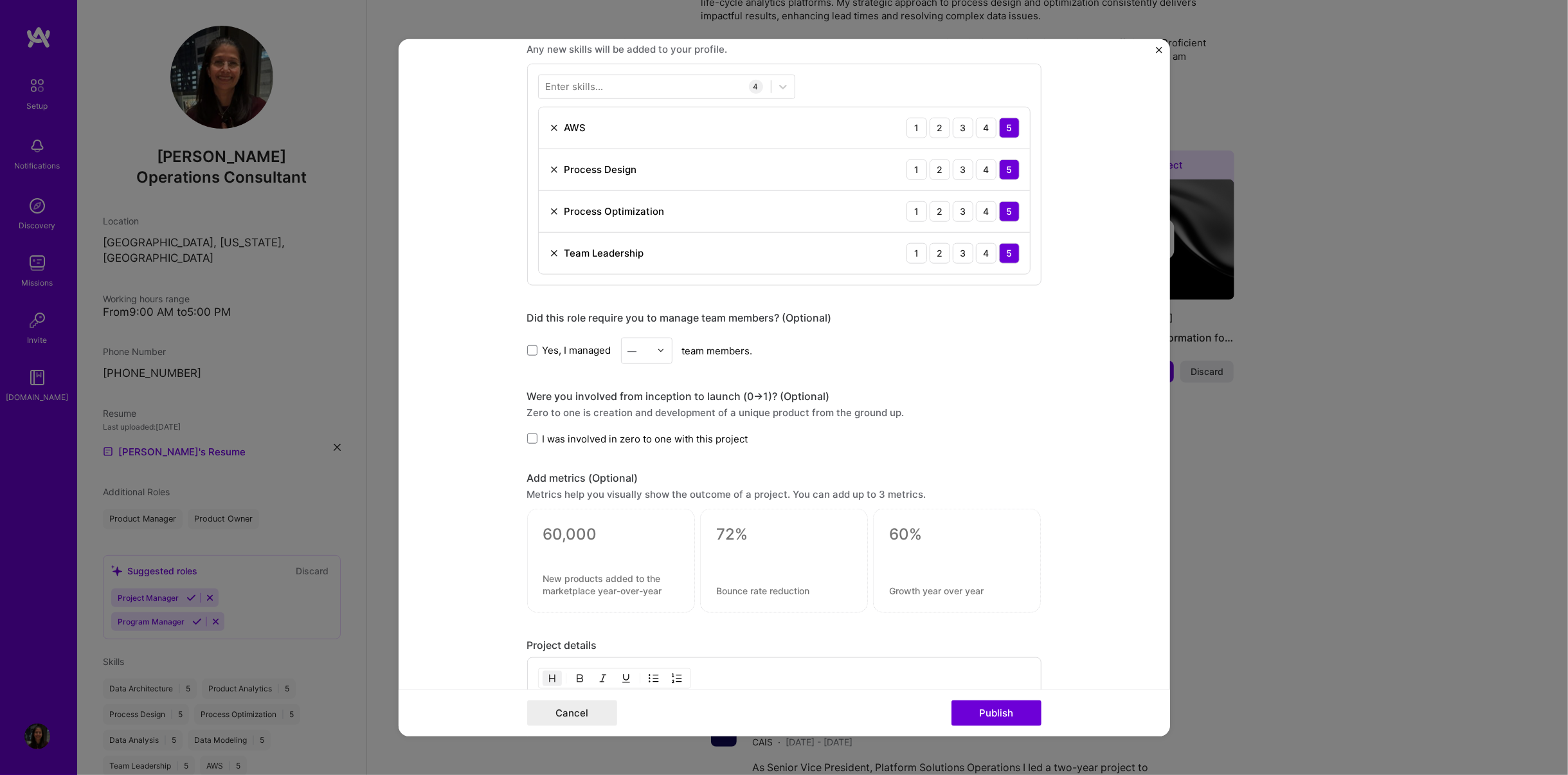
scroll to position [662, 0]
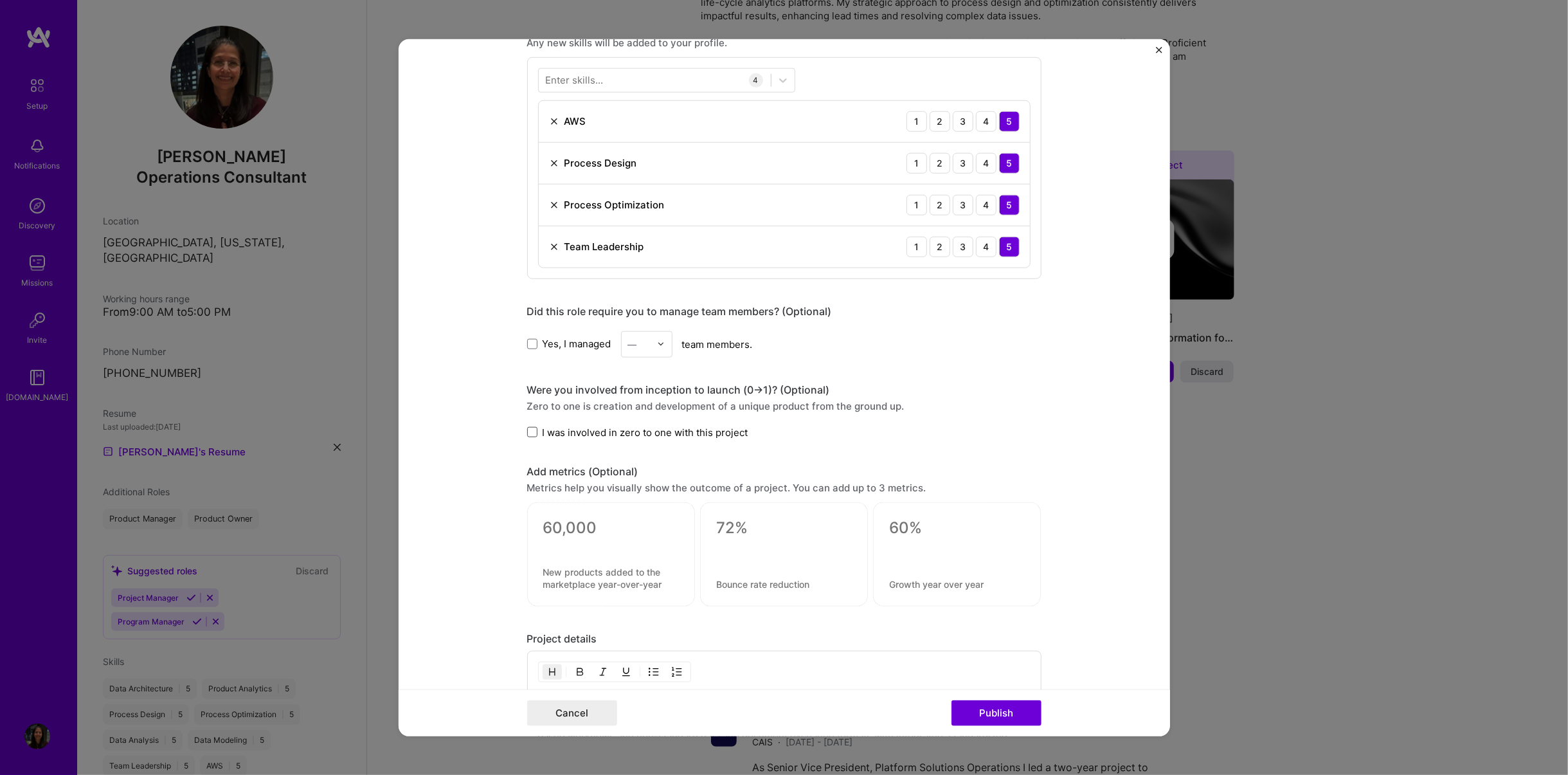
click at [527, 429] on span at bounding box center [532, 432] width 11 height 11
click at [0, 0] on input "I was involved in zero to one with this project" at bounding box center [0, 0] width 0 height 0
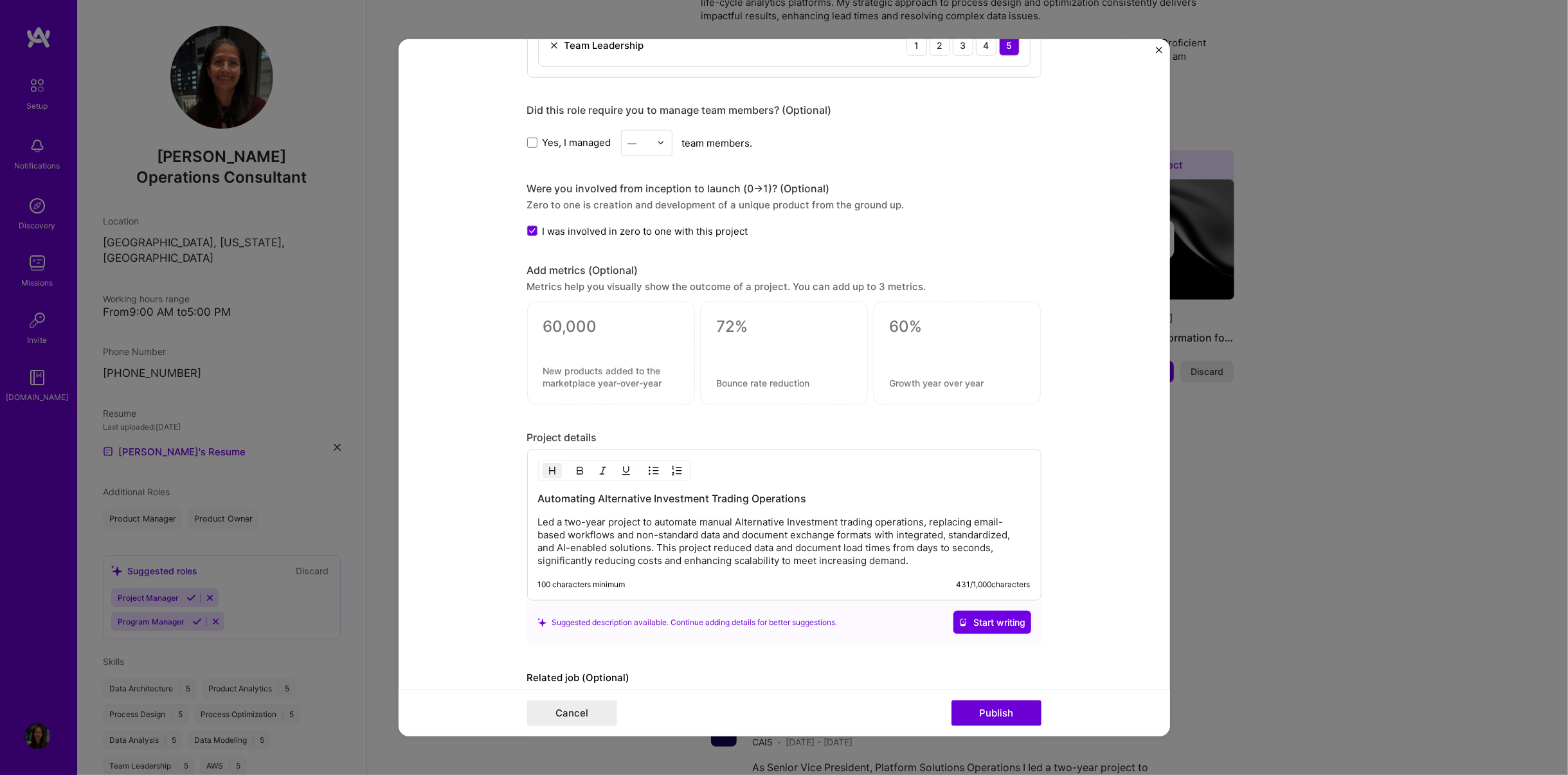
scroll to position [928, 0]
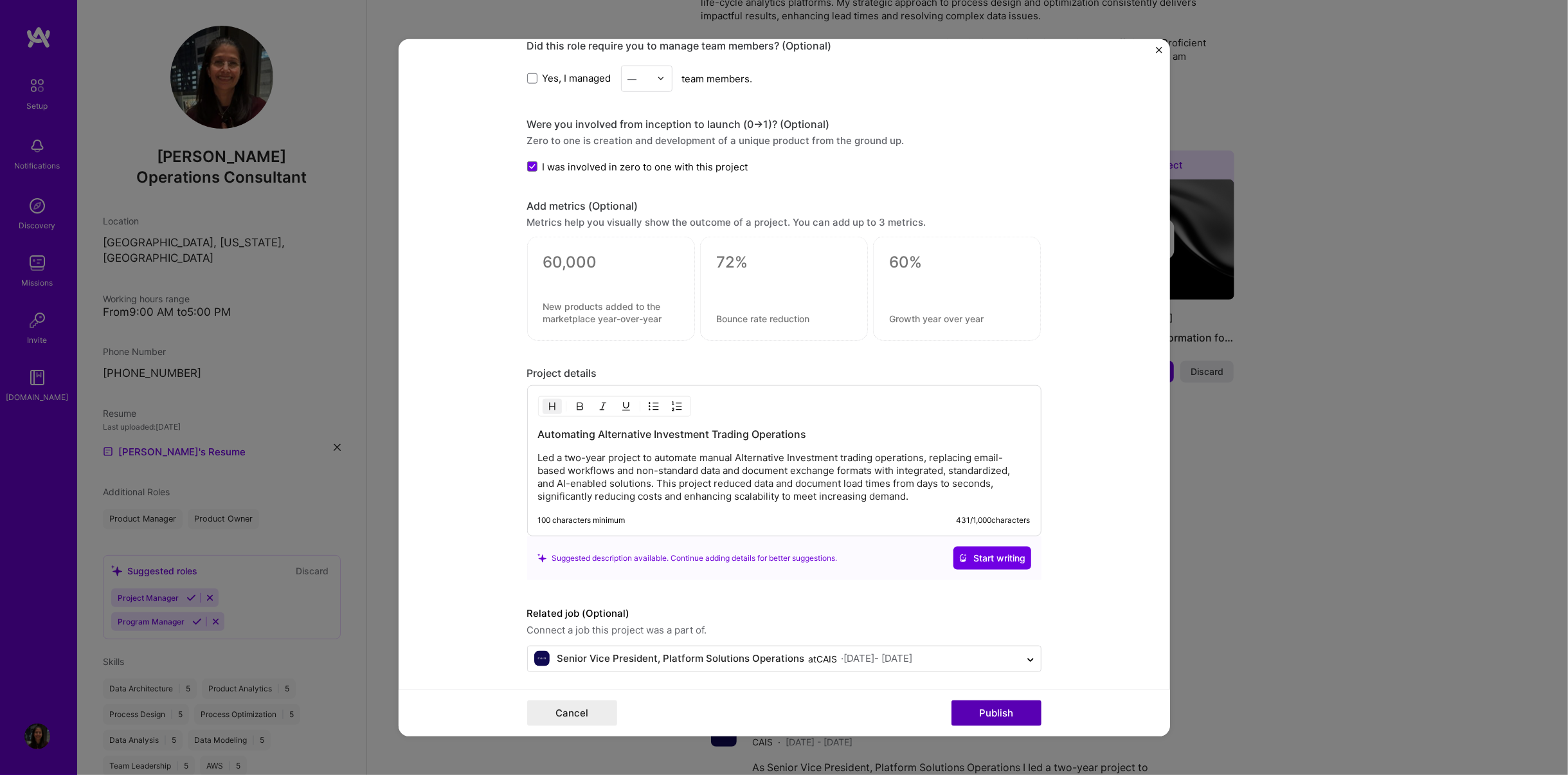
click at [908, 488] on button "Publish" at bounding box center [996, 713] width 90 height 26
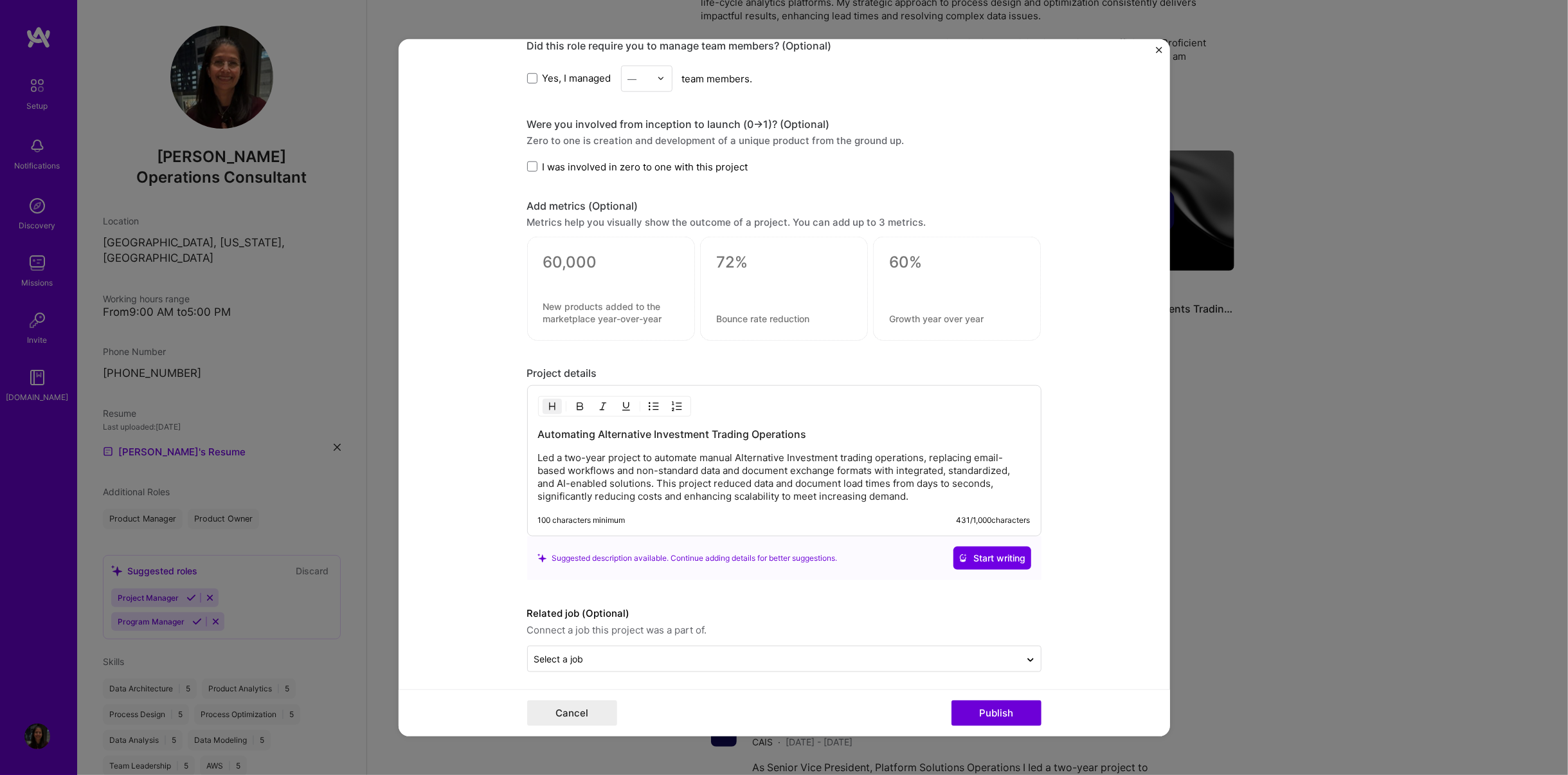
scroll to position [869, 0]
drag, startPoint x: 1020, startPoint y: 656, endPoint x: 967, endPoint y: 649, distance: 53.5
click at [908, 488] on icon at bounding box center [1030, 660] width 11 height 13
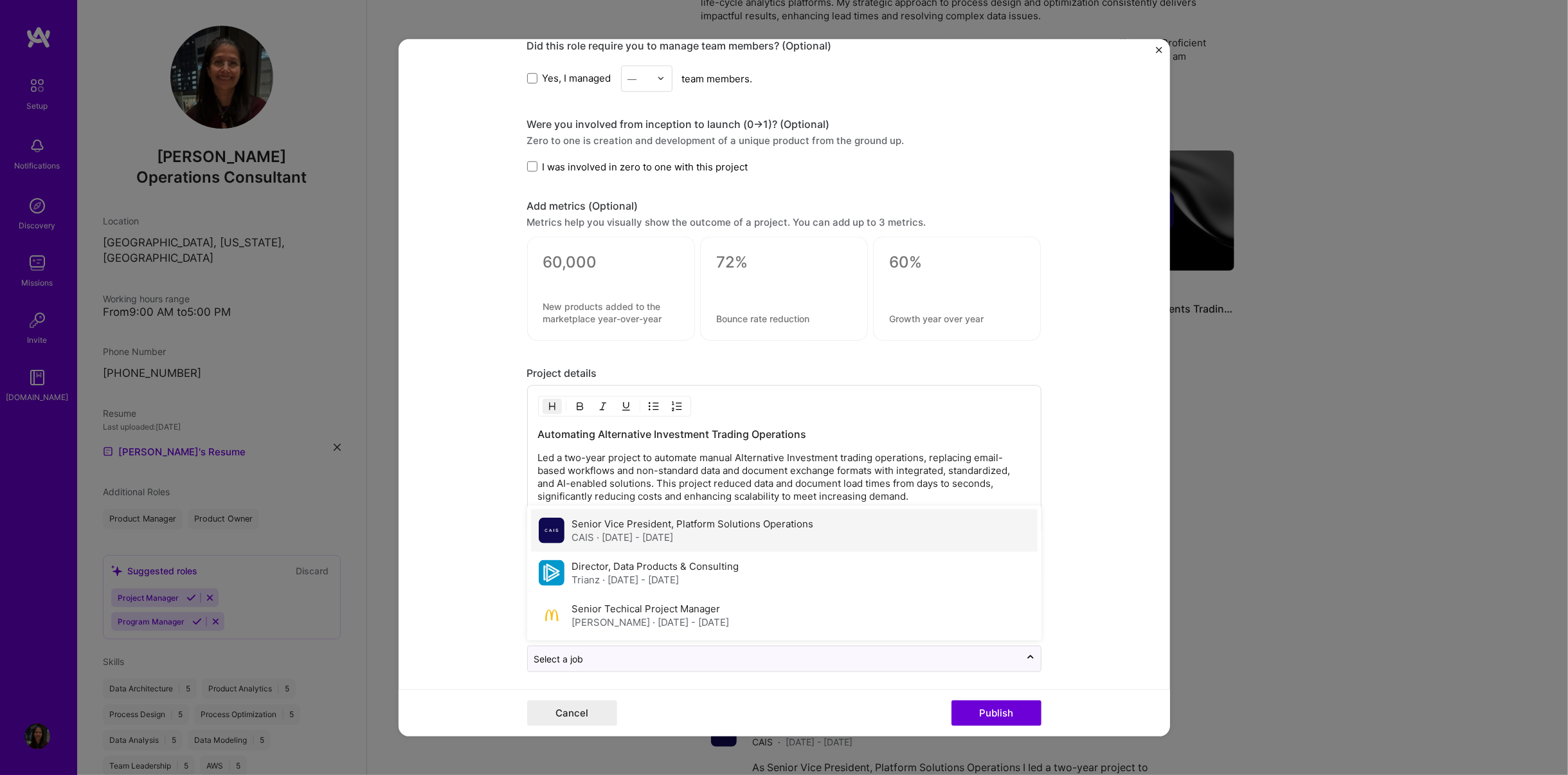
click at [597, 488] on span "· [DATE] - [DATE]" at bounding box center [636, 537] width 76 height 12
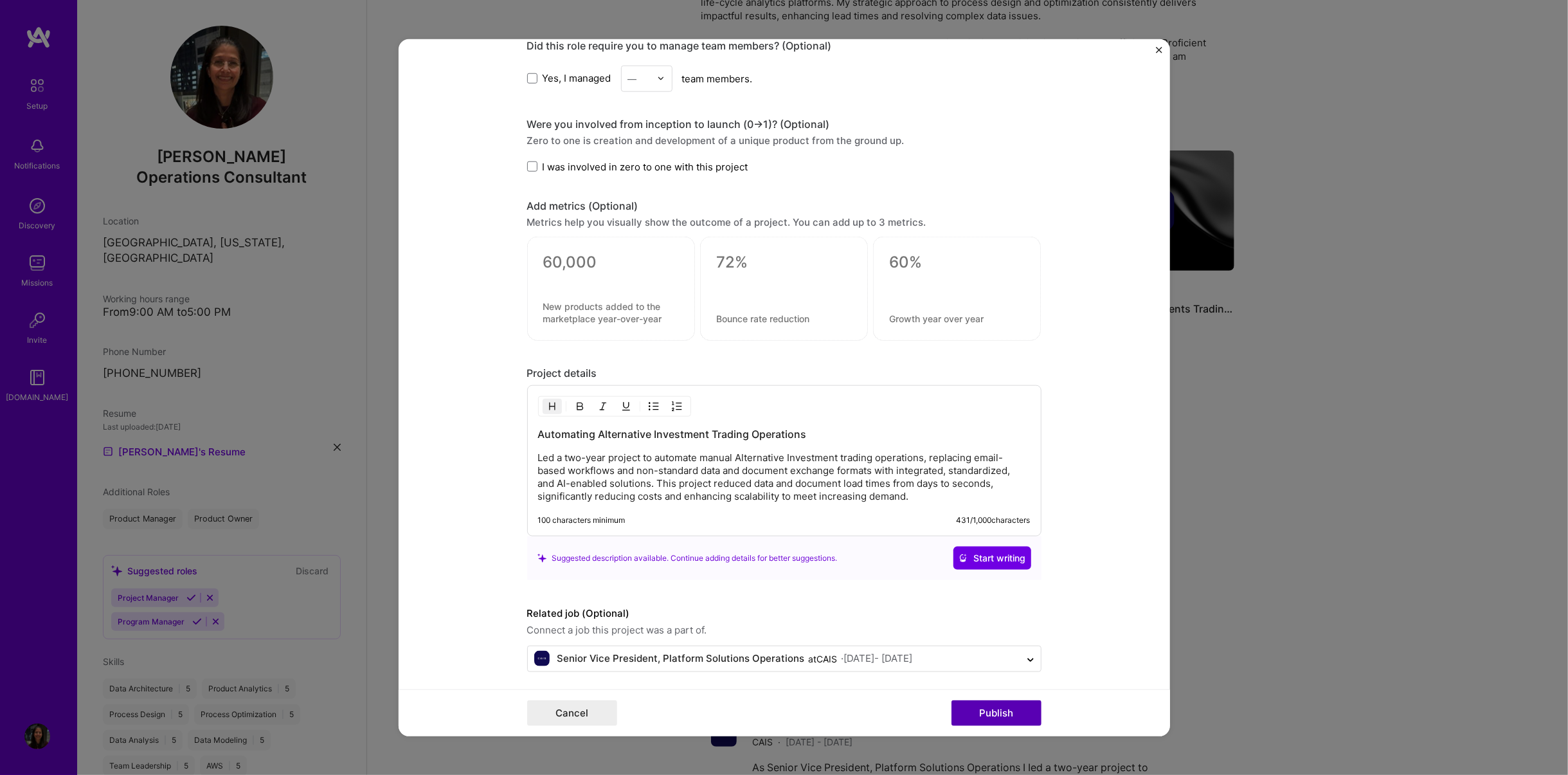
click at [908, 488] on button "Publish" at bounding box center [996, 713] width 90 height 26
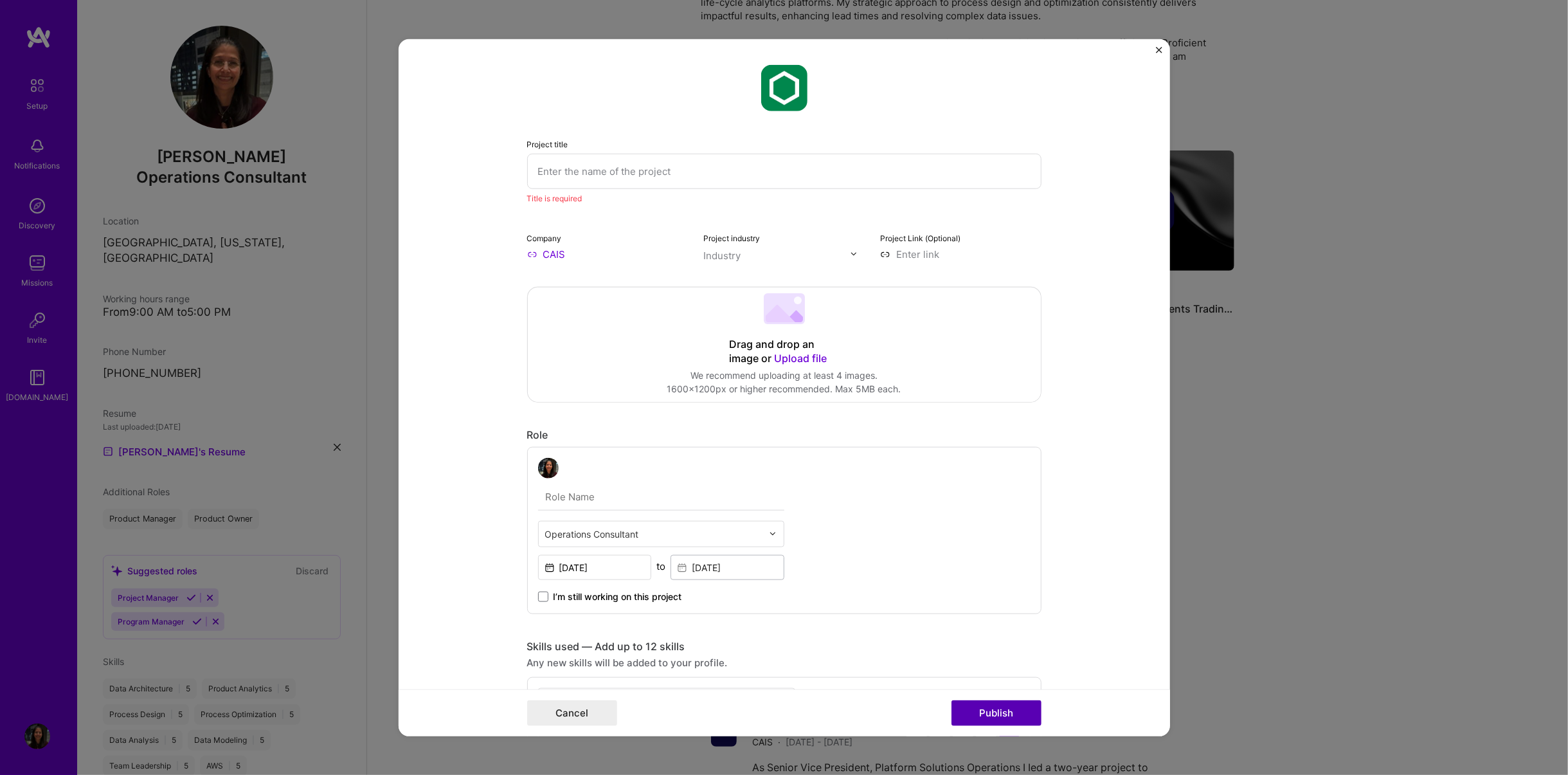
scroll to position [26, 0]
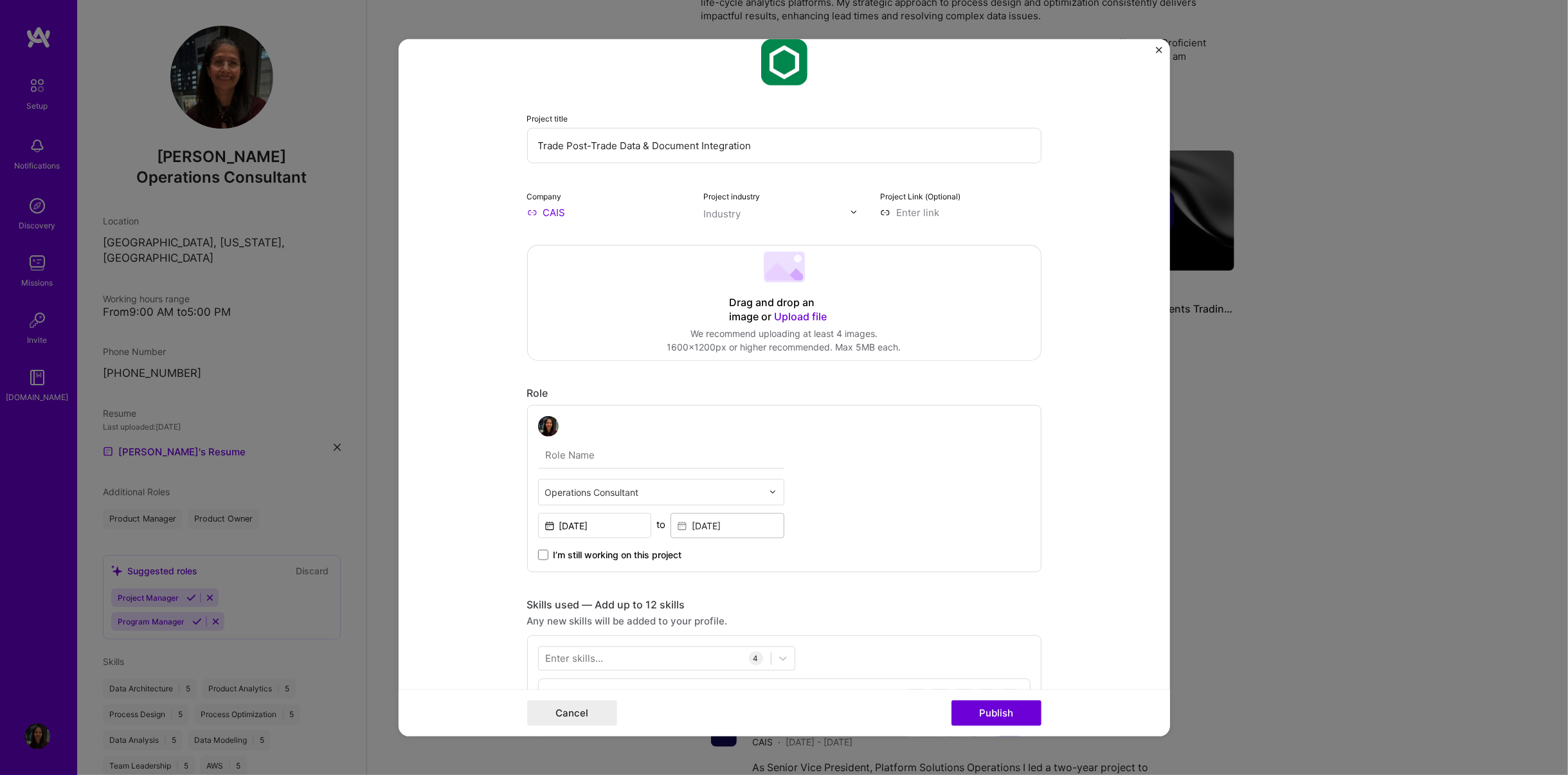
drag, startPoint x: 610, startPoint y: 146, endPoint x: 507, endPoint y: 144, distance: 103.0
click at [507, 144] on form "Project title Trade Post-Trade Data & Document Integration Company CAIS Project…" at bounding box center [784, 387] width 771 height 698
type input "End-to-end Data & Document Integration"
click at [908, 488] on button "Publish" at bounding box center [996, 713] width 90 height 26
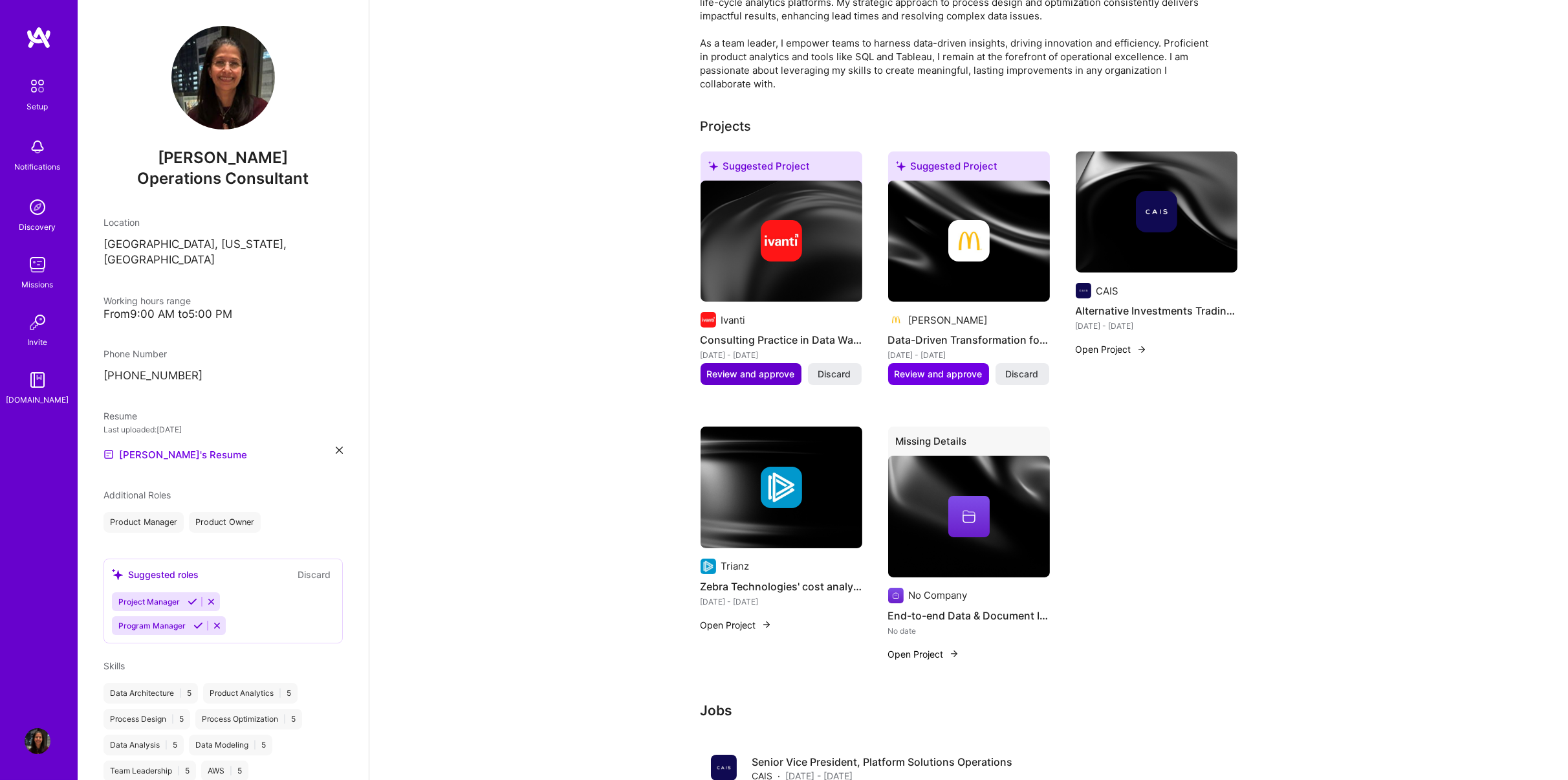
click at [742, 368] on span "Review and approve" at bounding box center [751, 374] width 88 height 13
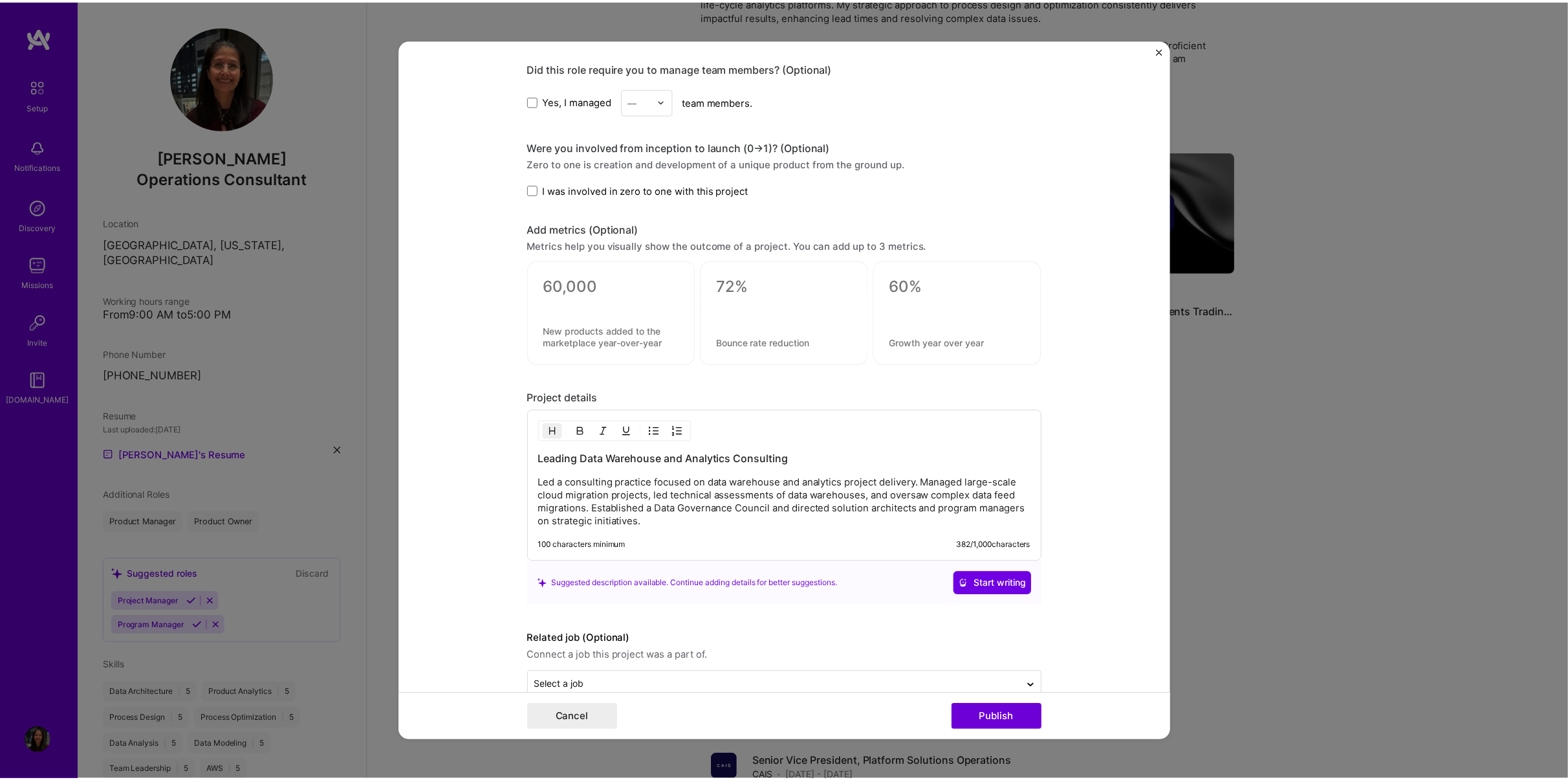
scroll to position [0, 0]
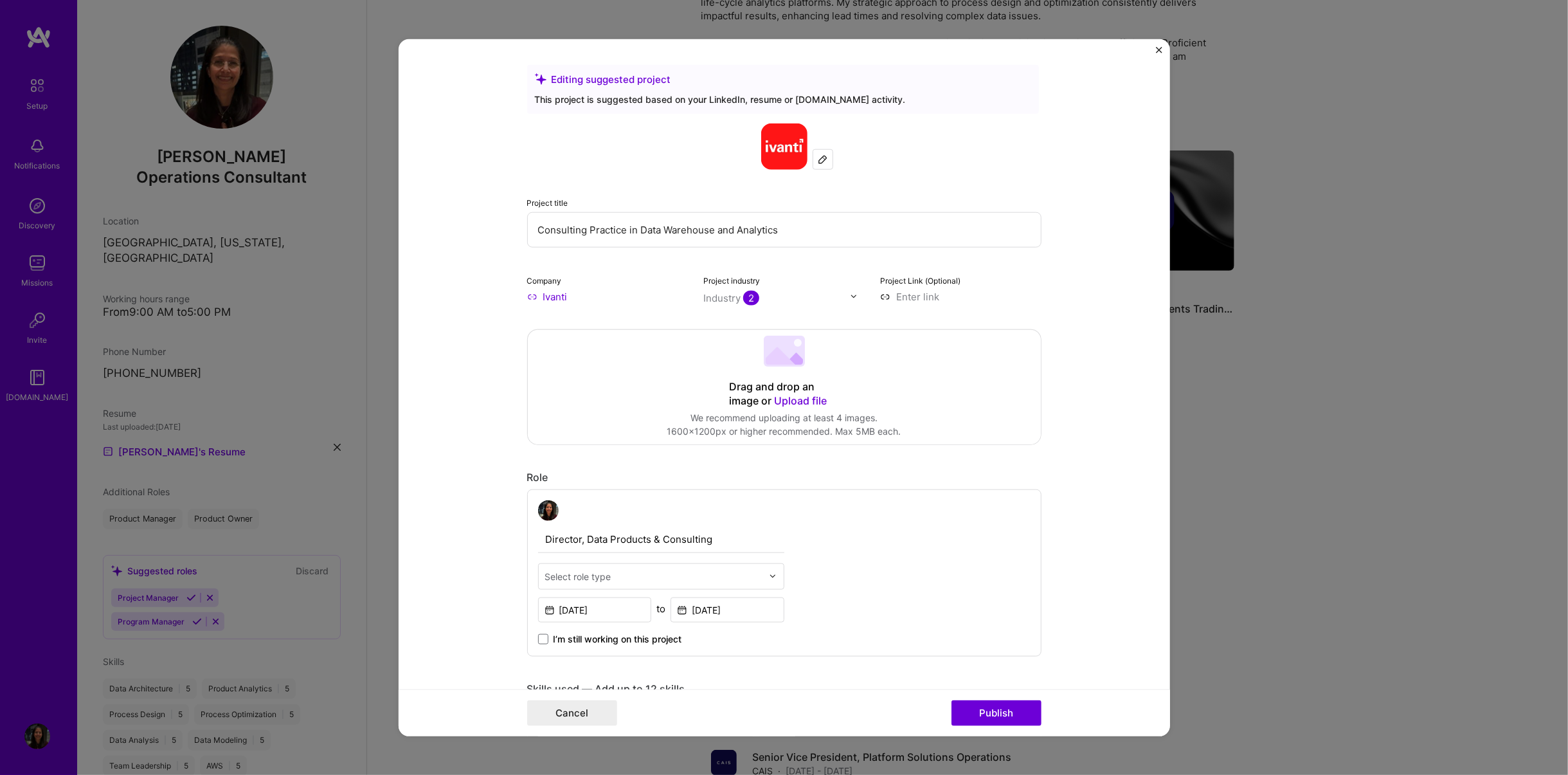
click at [908, 48] on img "Close" at bounding box center [1159, 50] width 7 height 7
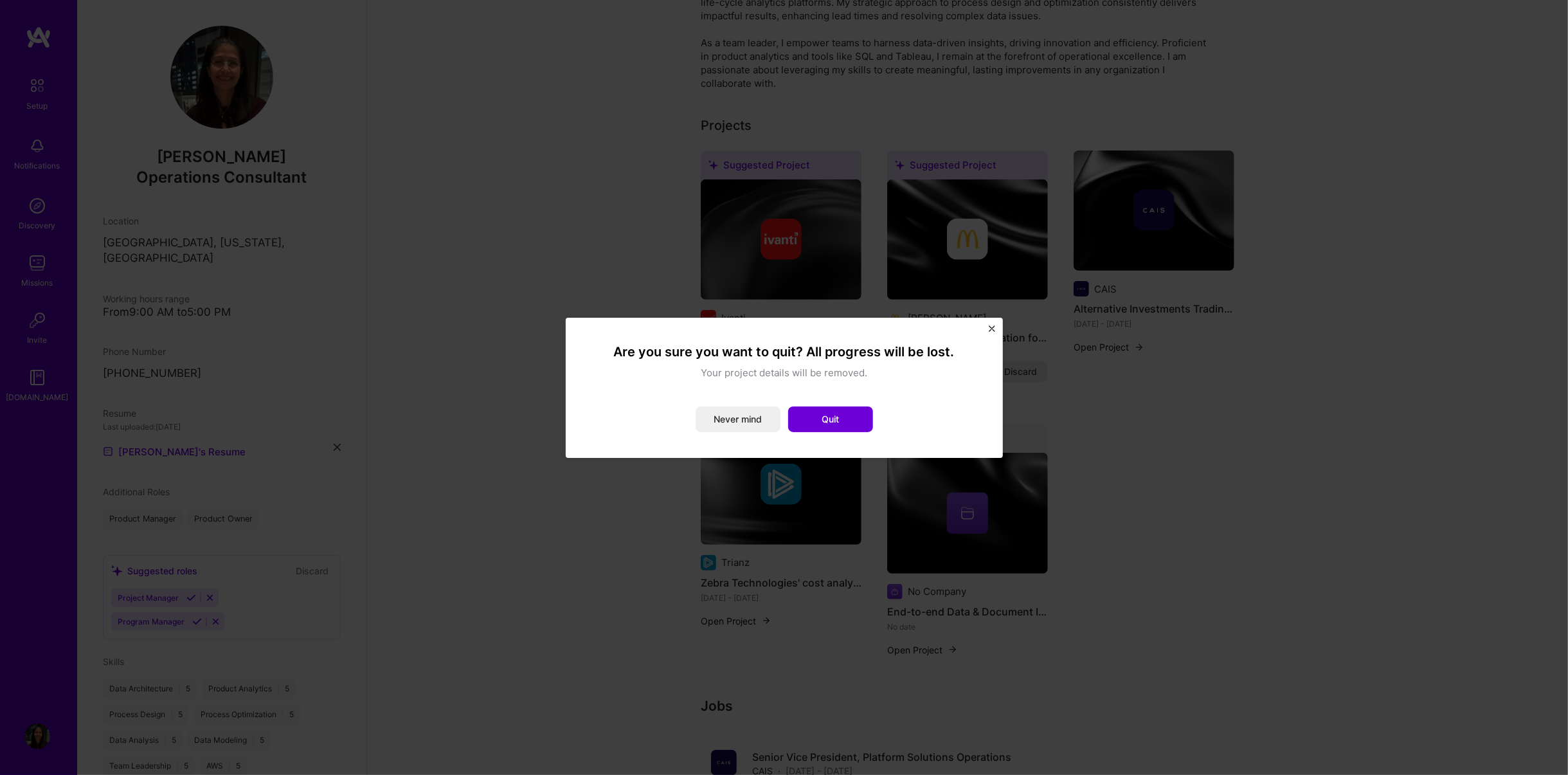
drag, startPoint x: 835, startPoint y: 417, endPoint x: 966, endPoint y: 417, distance: 131.0
click at [835, 416] on button "Quit" at bounding box center [830, 420] width 85 height 26
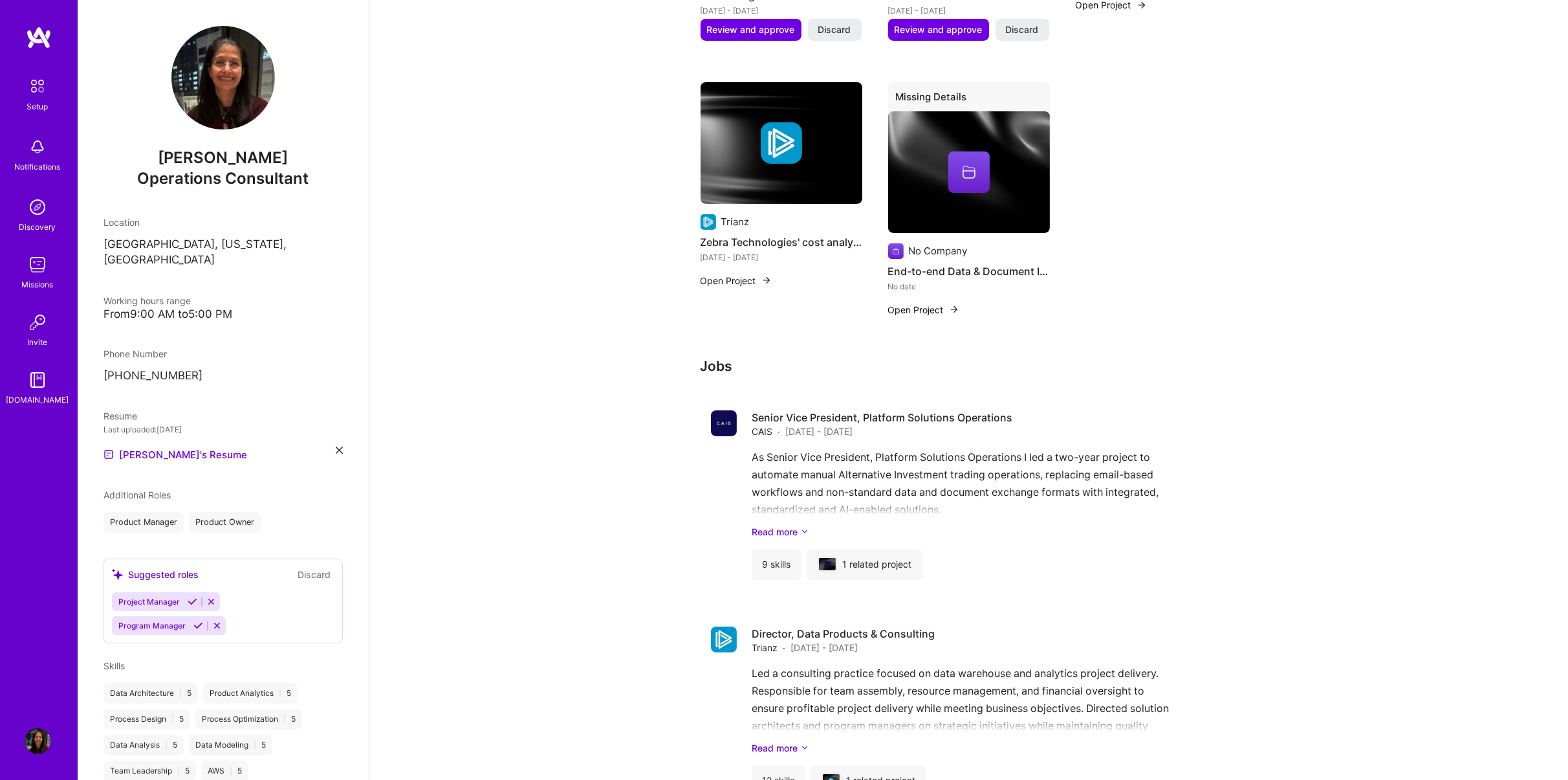
scroll to position [997, 0]
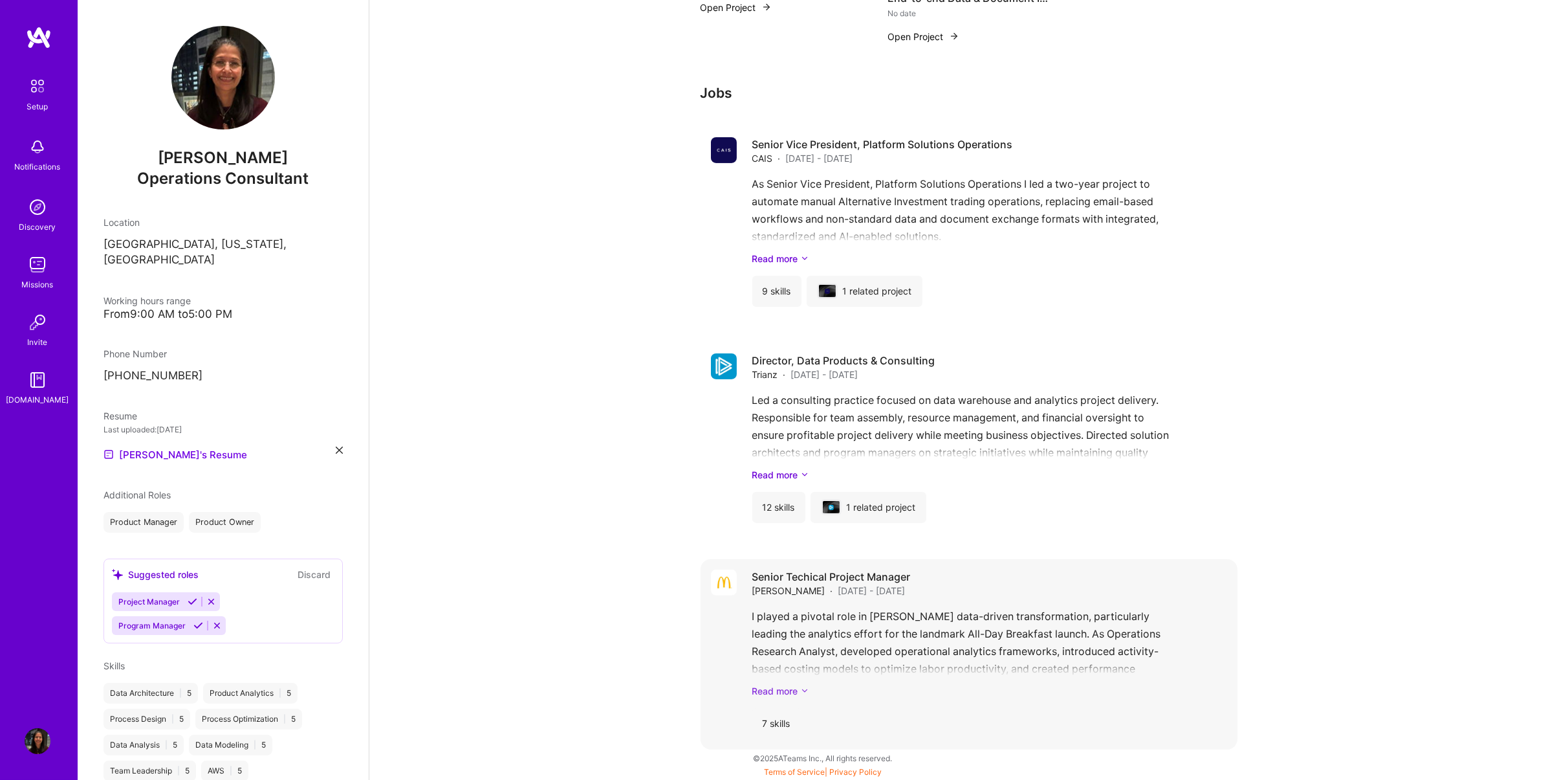
click at [801, 491] on icon at bounding box center [804, 691] width 7 height 14
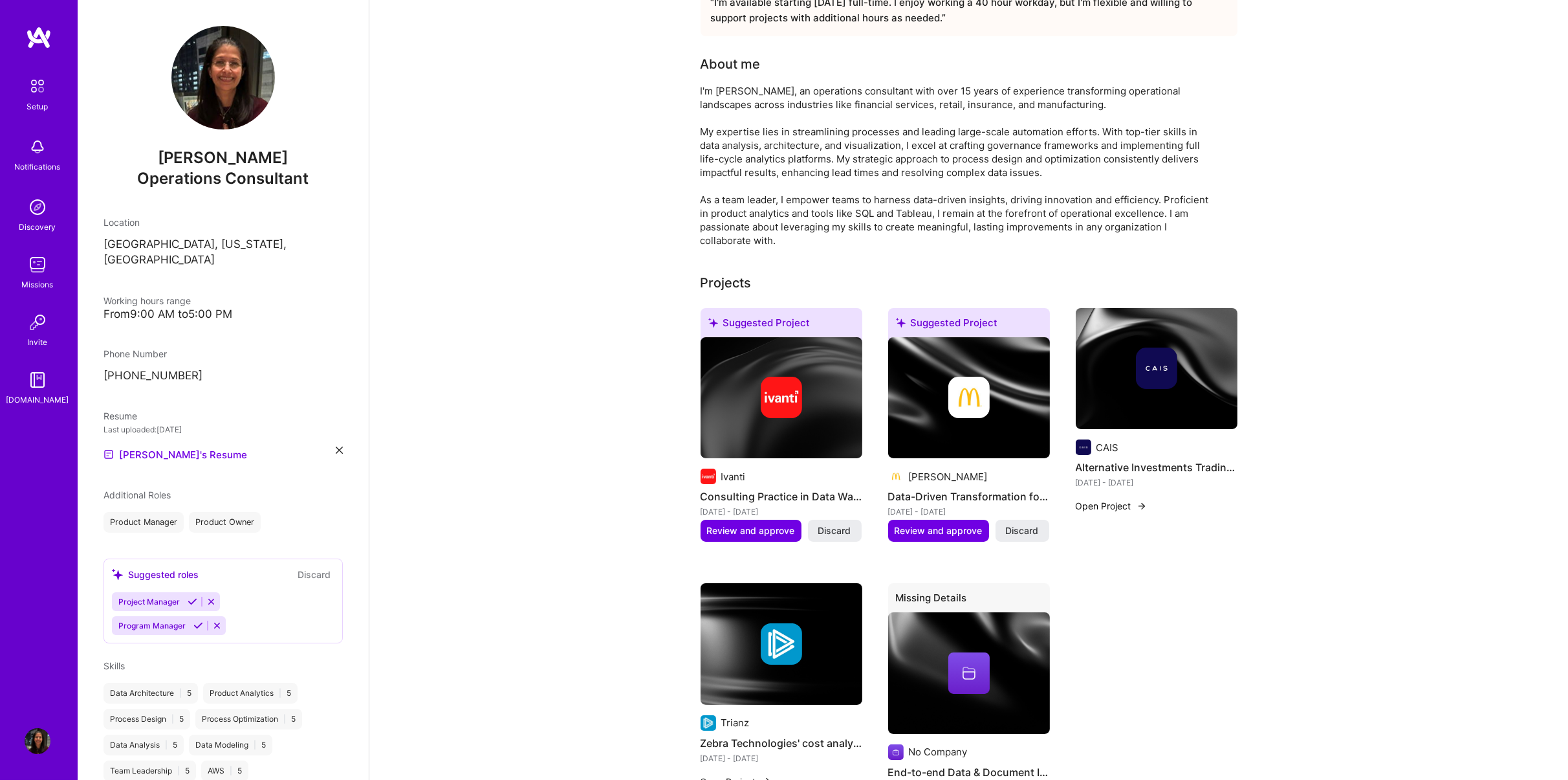
scroll to position [0, 0]
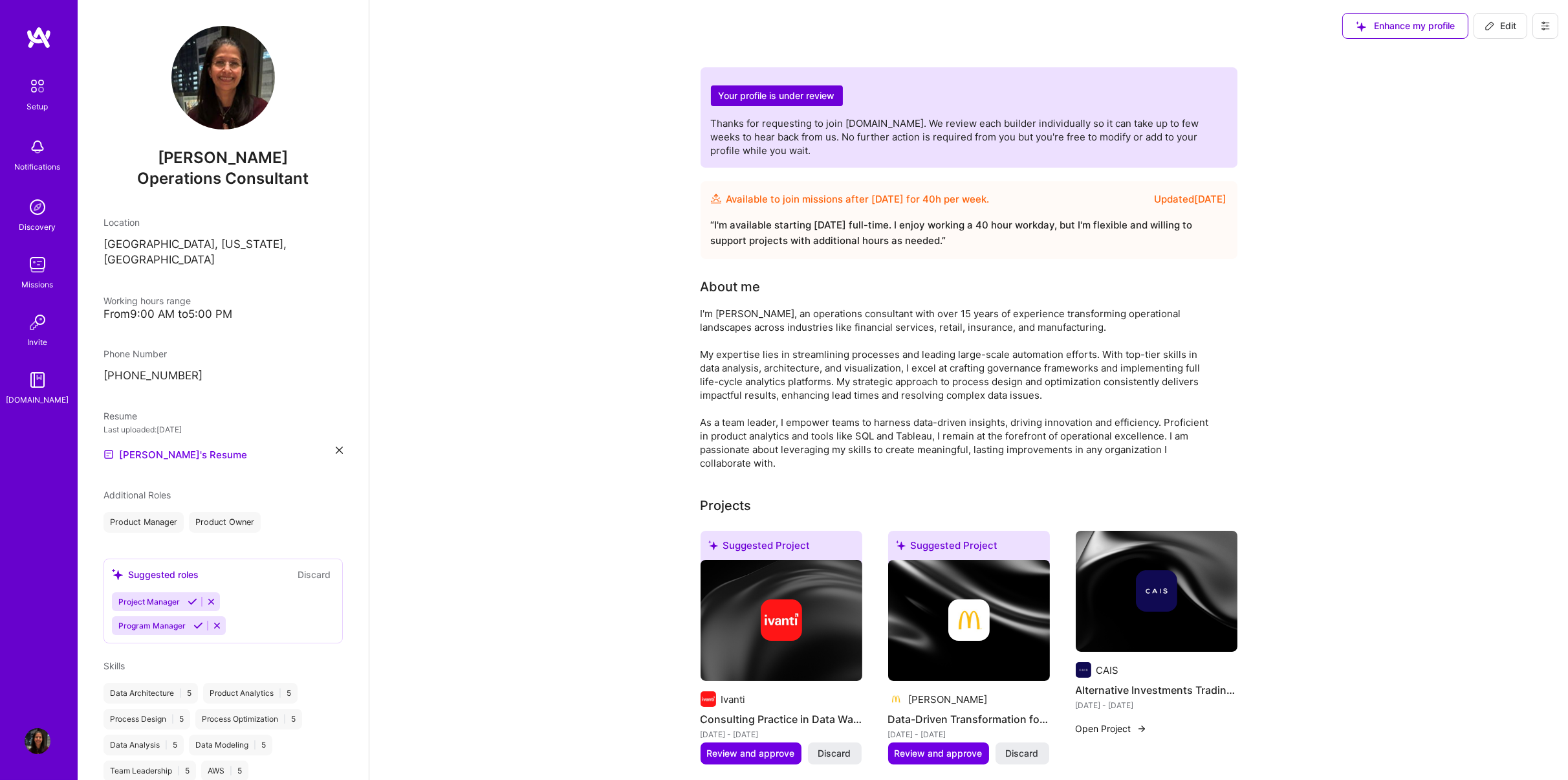
click at [38, 35] on img at bounding box center [39, 38] width 26 height 23
